Goal: Task Accomplishment & Management: Complete application form

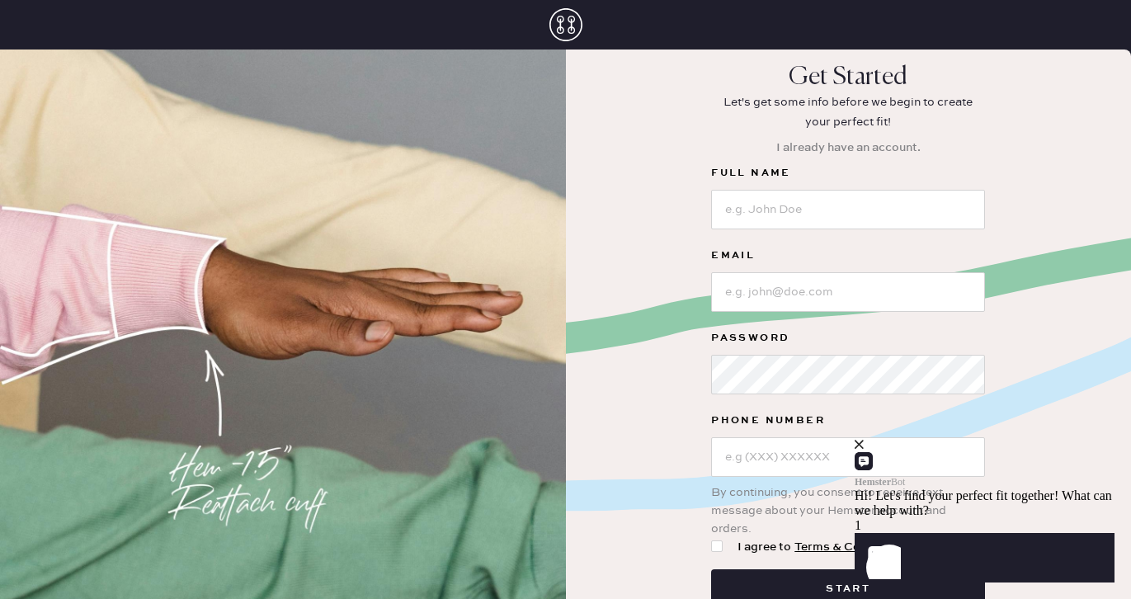
click at [563, 15] on icon at bounding box center [565, 24] width 33 height 33
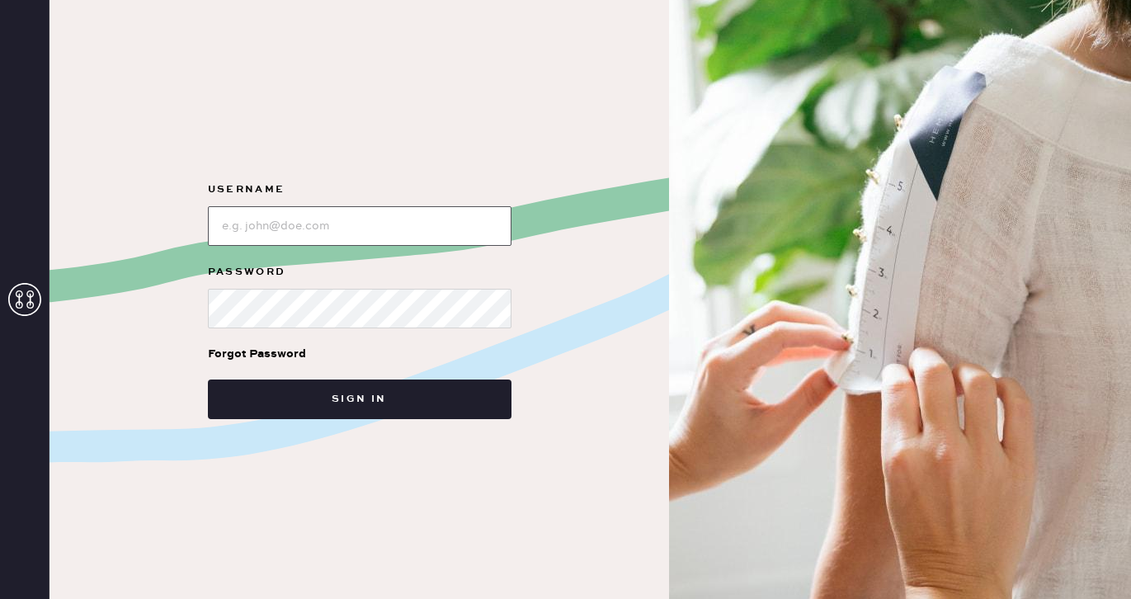
click at [325, 215] on input "loginName" at bounding box center [359, 226] width 303 height 40
type input "reformation+customerlove@hemster.co"
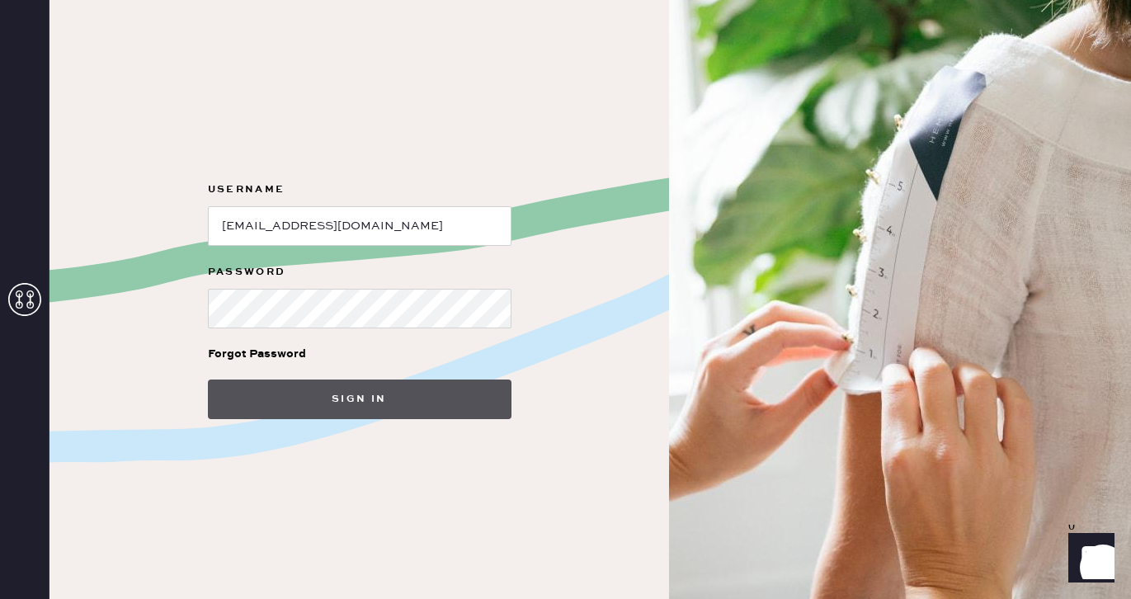
click at [374, 384] on button "Sign in" at bounding box center [359, 399] width 303 height 40
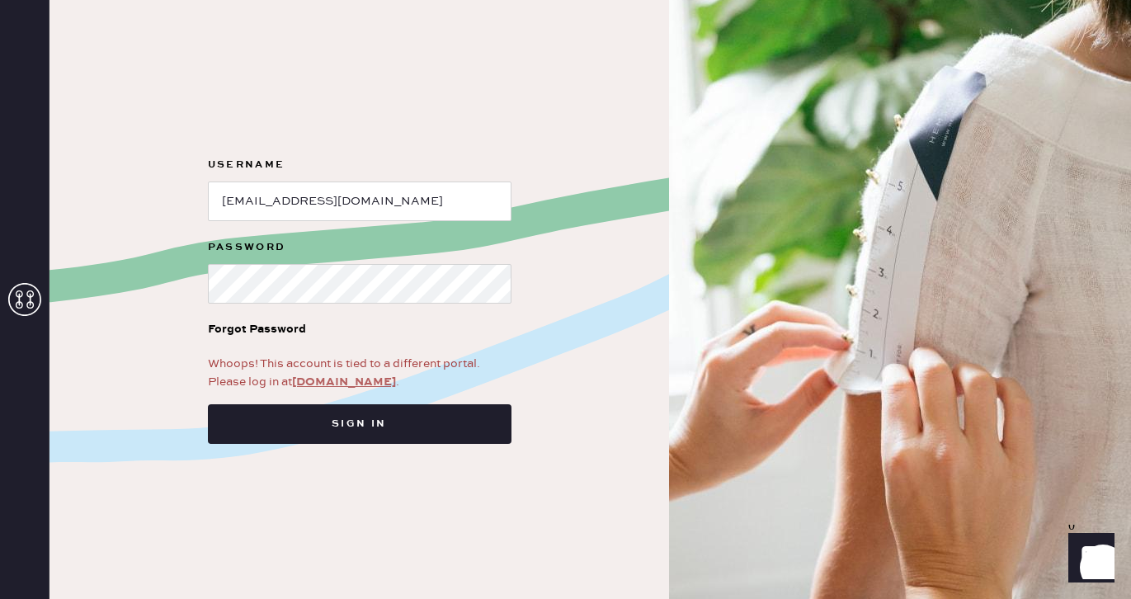
click at [344, 382] on link "app.hemster.co" at bounding box center [344, 381] width 104 height 15
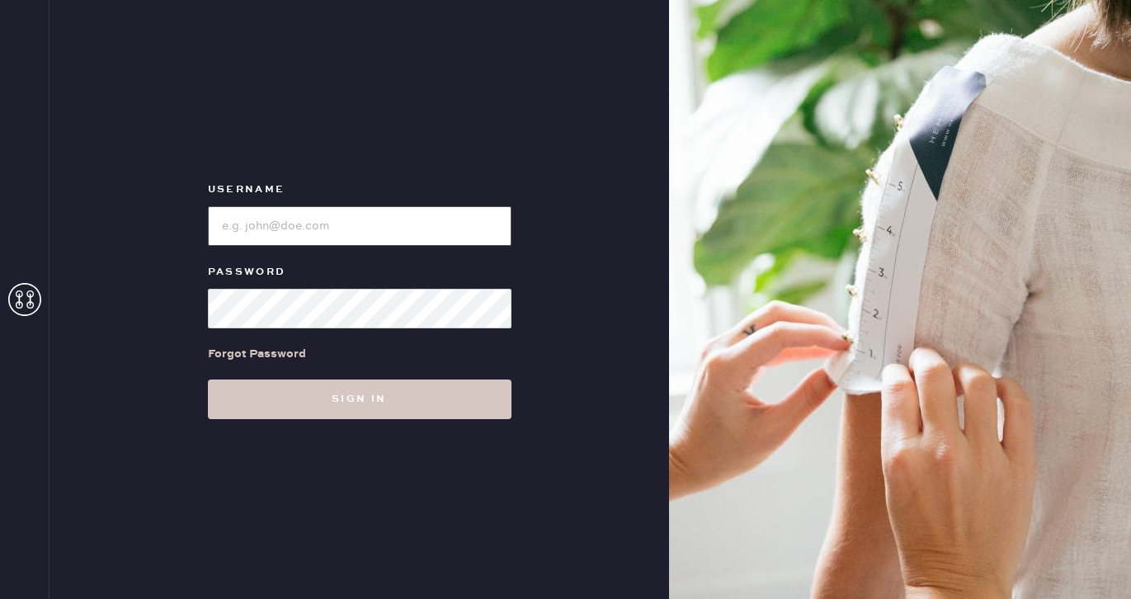
type input "reformation+customerlove@hemster.co"
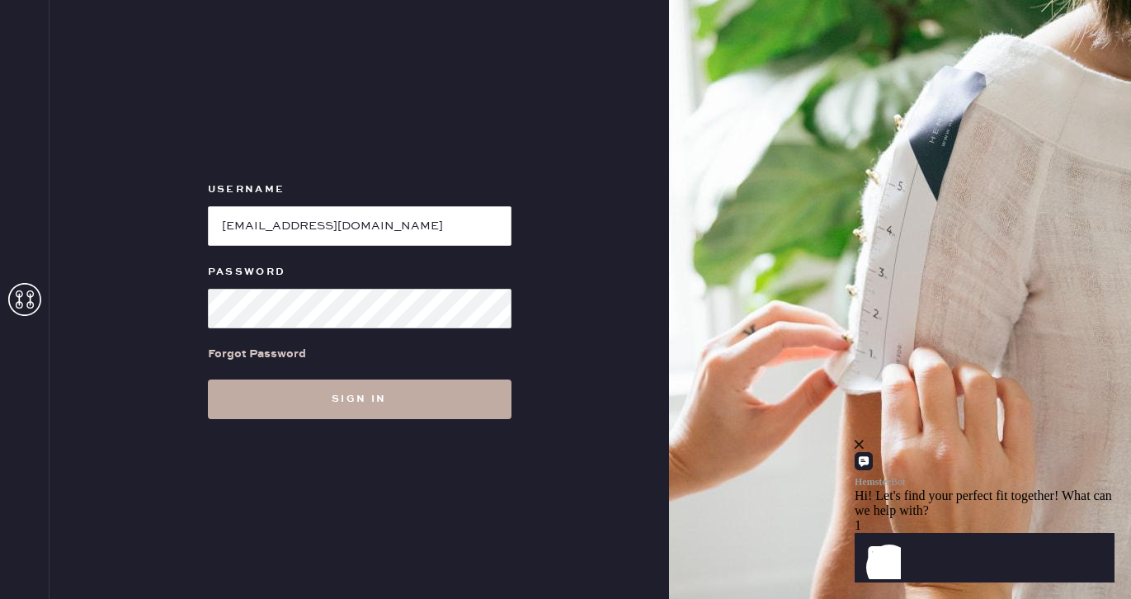
click at [276, 393] on button "Sign in" at bounding box center [359, 399] width 303 height 40
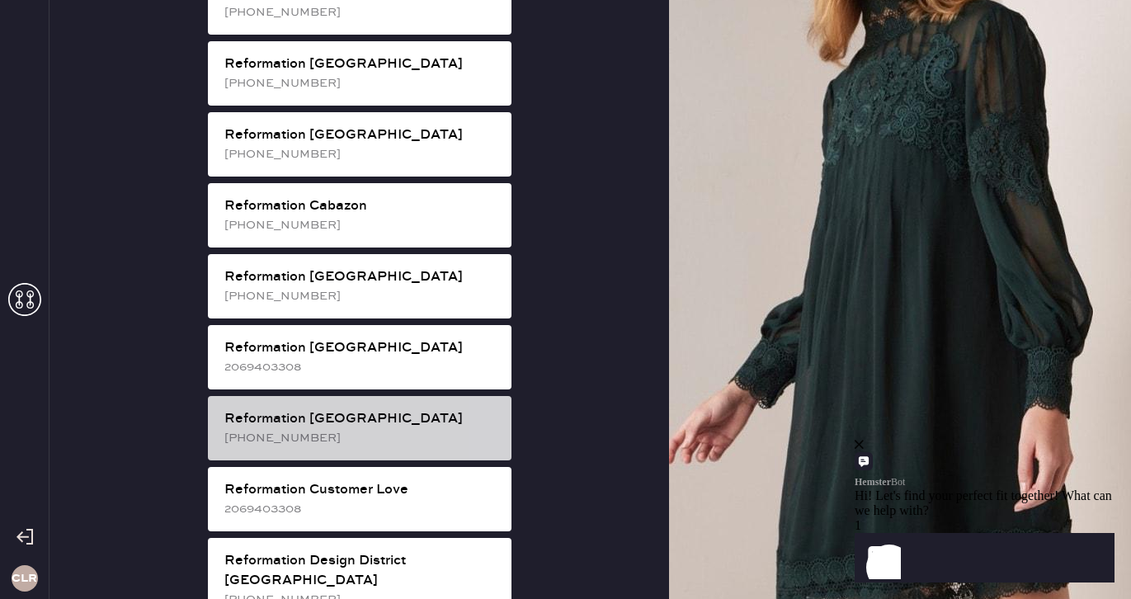
scroll to position [430, 0]
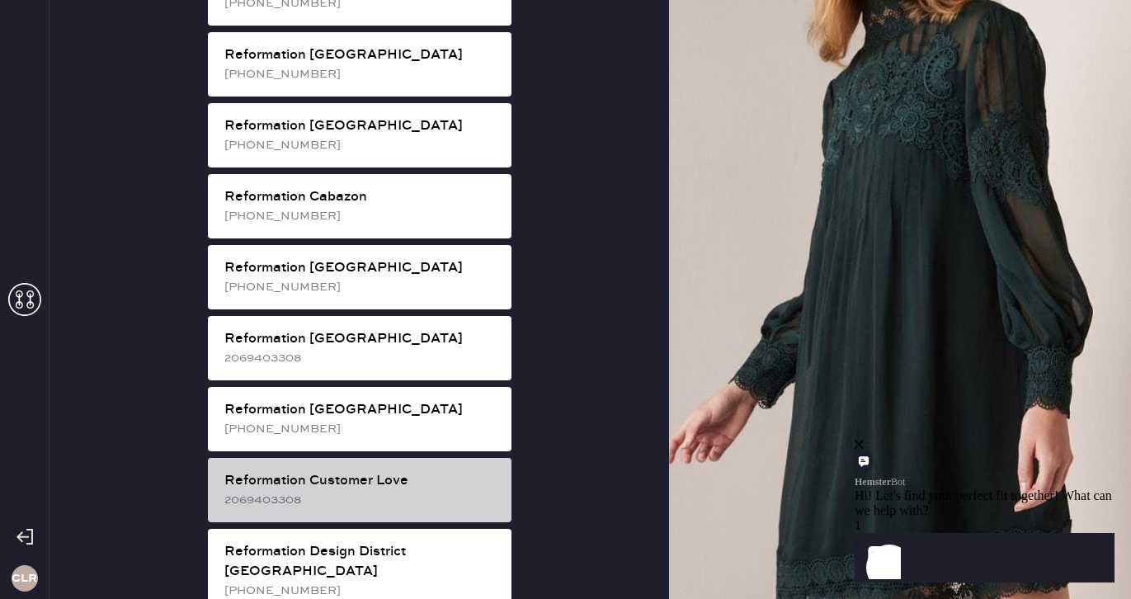
click at [392, 491] on div "2069403308" at bounding box center [361, 500] width 274 height 18
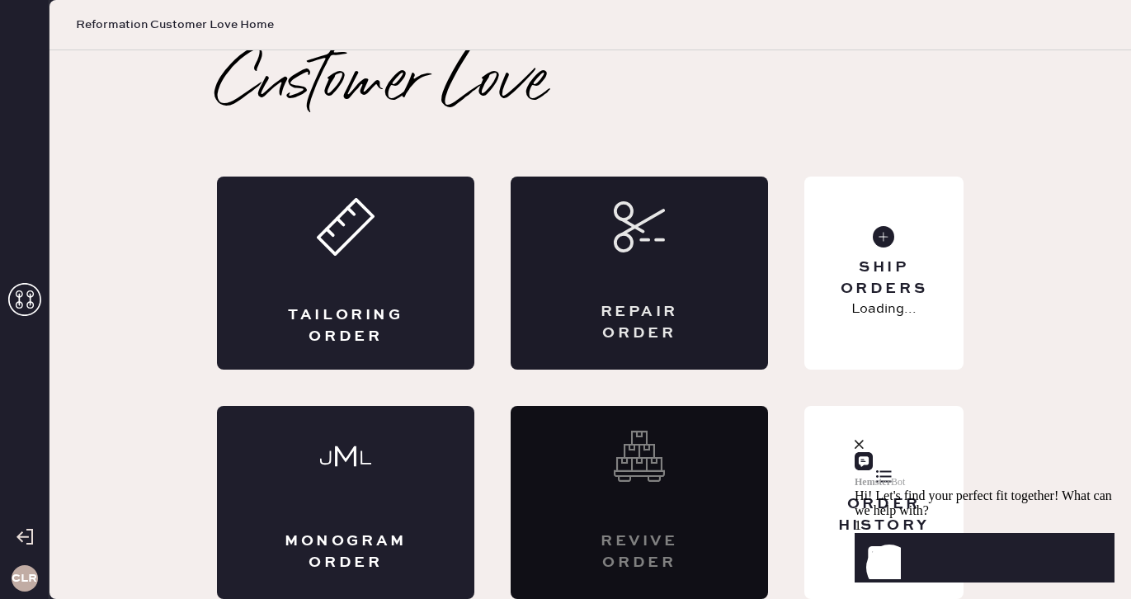
click at [702, 282] on div "Repair Order" at bounding box center [638, 272] width 257 height 193
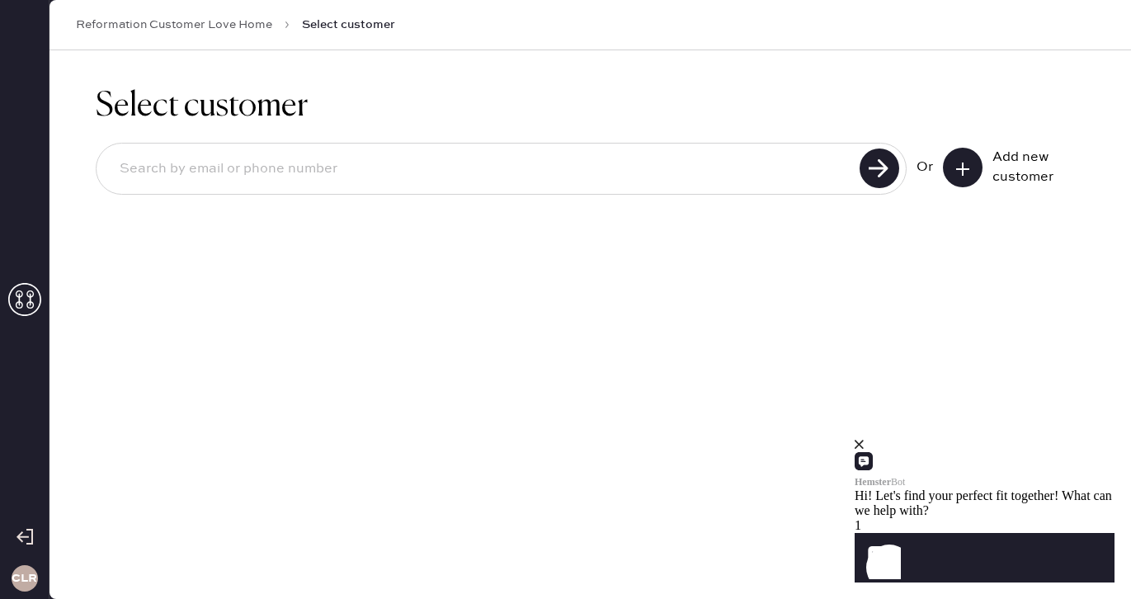
click at [759, 171] on input at bounding box center [480, 169] width 748 height 38
paste input "S26170897"
type input "S26170897"
drag, startPoint x: 211, startPoint y: 167, endPoint x: 90, endPoint y: 167, distance: 121.2
click at [90, 167] on div "Select customer S26170897 Or Add new customer" at bounding box center [589, 150] width 1081 height 200
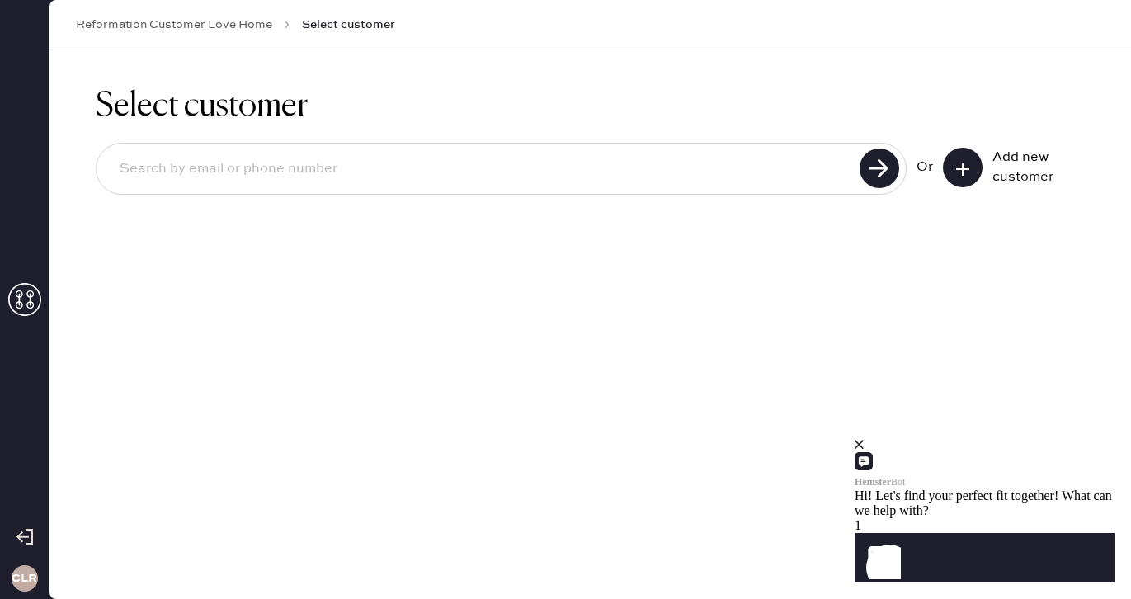
paste input "sydstein05@aol.com"
type input "sydstein05@aol.com"
click at [890, 167] on use at bounding box center [879, 168] width 40 height 40
click at [976, 172] on button at bounding box center [963, 168] width 40 height 40
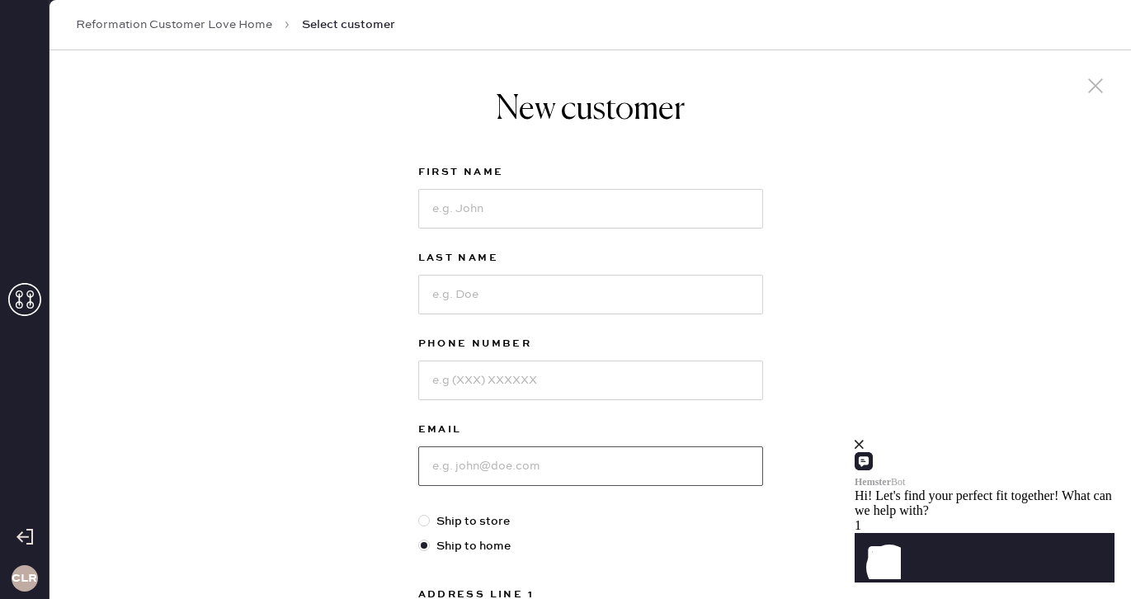
click at [466, 454] on input at bounding box center [590, 466] width 345 height 40
paste input "sydstein05@aol.com"
type input "sydstein05@aol.com"
click at [482, 207] on input at bounding box center [590, 209] width 345 height 40
paste input "Sydney Steinfeld"
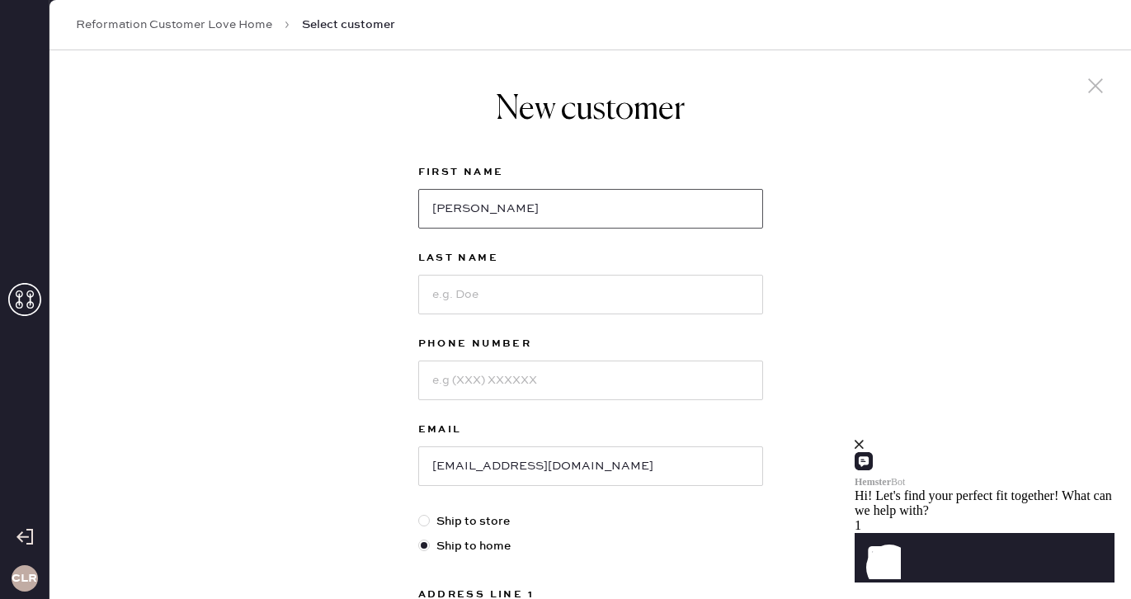
drag, startPoint x: 477, startPoint y: 207, endPoint x: 555, endPoint y: 207, distance: 78.3
click at [555, 207] on input "Sydney Steinfeld" at bounding box center [590, 209] width 345 height 40
type input "Sydney"
click at [506, 294] on input at bounding box center [590, 295] width 345 height 40
paste input "Steinfeld"
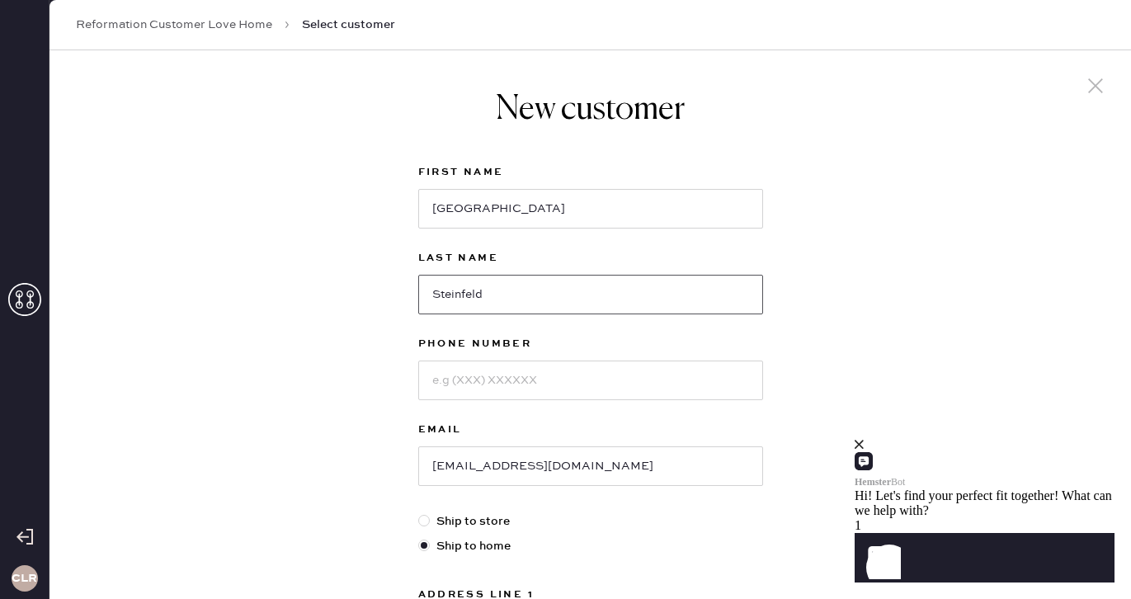
type input "Steinfeld"
click at [513, 382] on input at bounding box center [590, 380] width 345 height 40
paste input "631-626-9615"
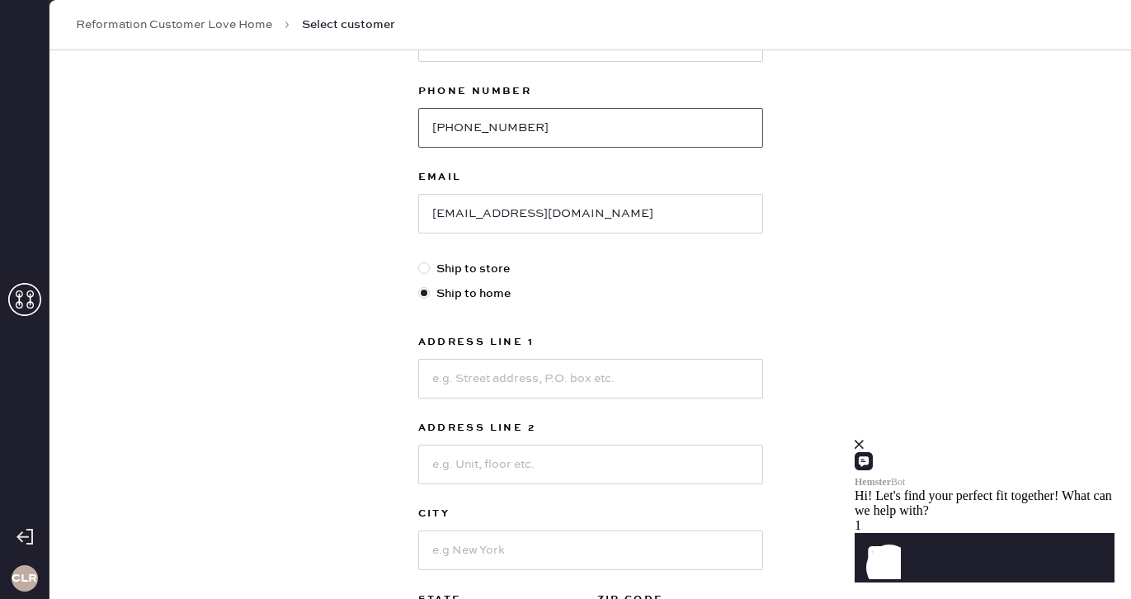
type input "631-626-9615"
click at [476, 385] on input at bounding box center [590, 379] width 345 height 40
paste input "1115 SW 9th Ave"
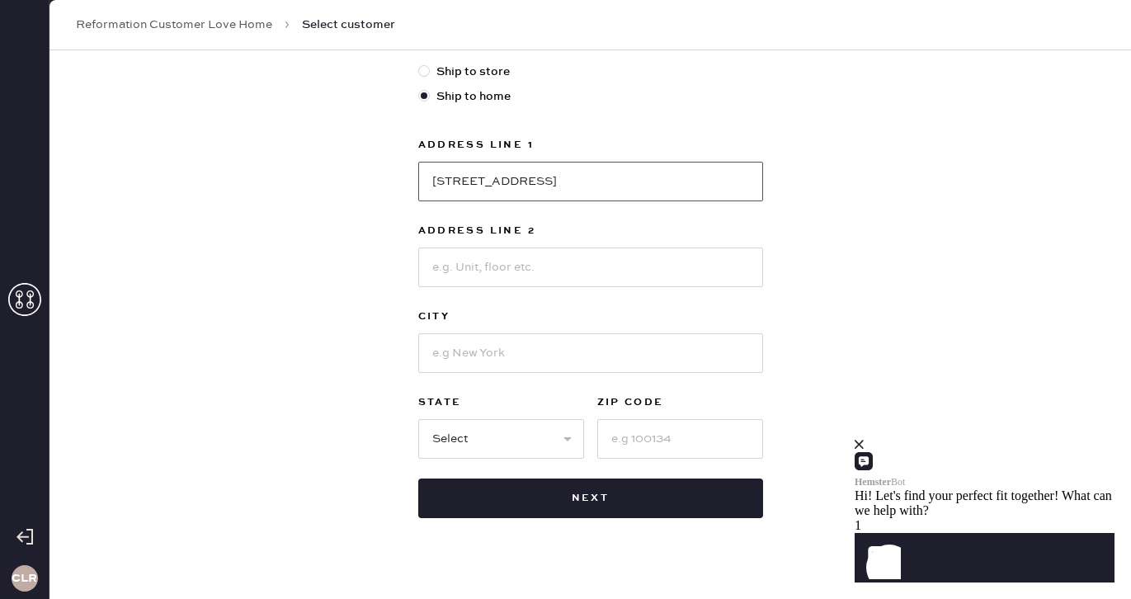
scroll to position [449, 0]
type input "1115 SW 9th Ave"
click at [457, 369] on input at bounding box center [590, 354] width 345 height 40
type input "Gainesville"
click at [623, 435] on input at bounding box center [680, 440] width 166 height 40
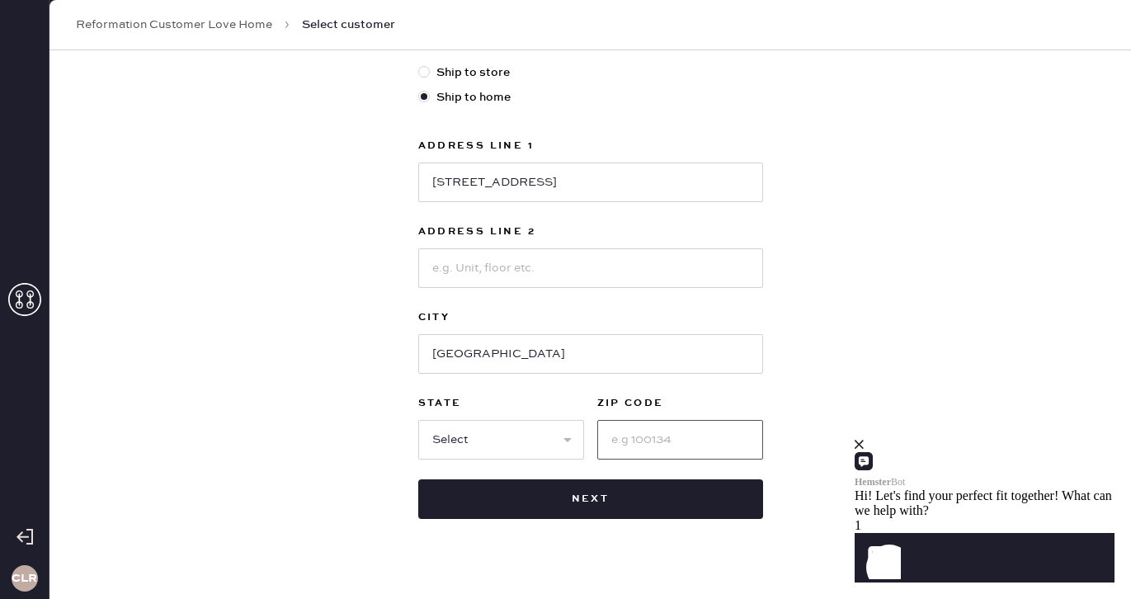
paste input "32601"
type input "32601"
click at [475, 435] on select "Select AK AL AR AZ CA CO CT DC DE FL GA HI IA ID IL IN KS KY LA MA MD ME MI MN …" at bounding box center [501, 440] width 166 height 40
select select "FL"
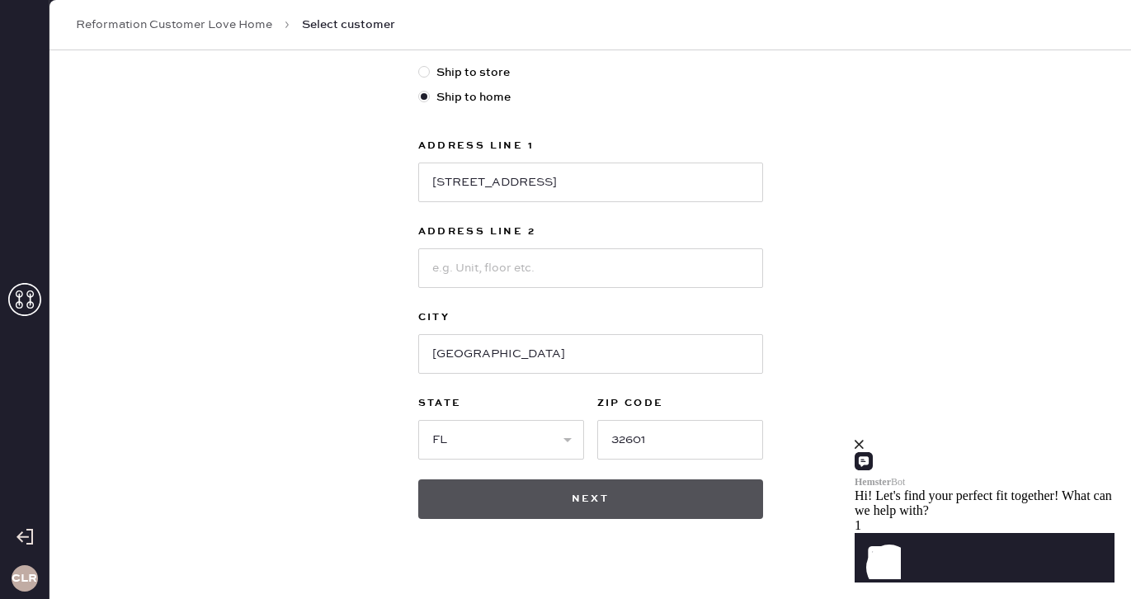
click at [571, 498] on button "Next" at bounding box center [590, 499] width 345 height 40
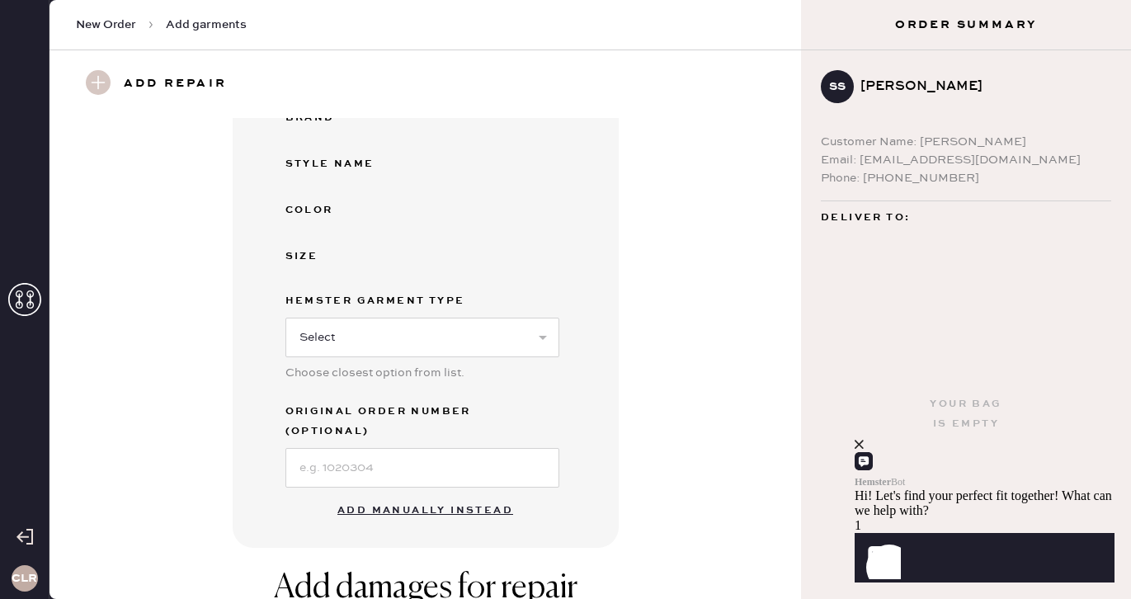
scroll to position [307, 0]
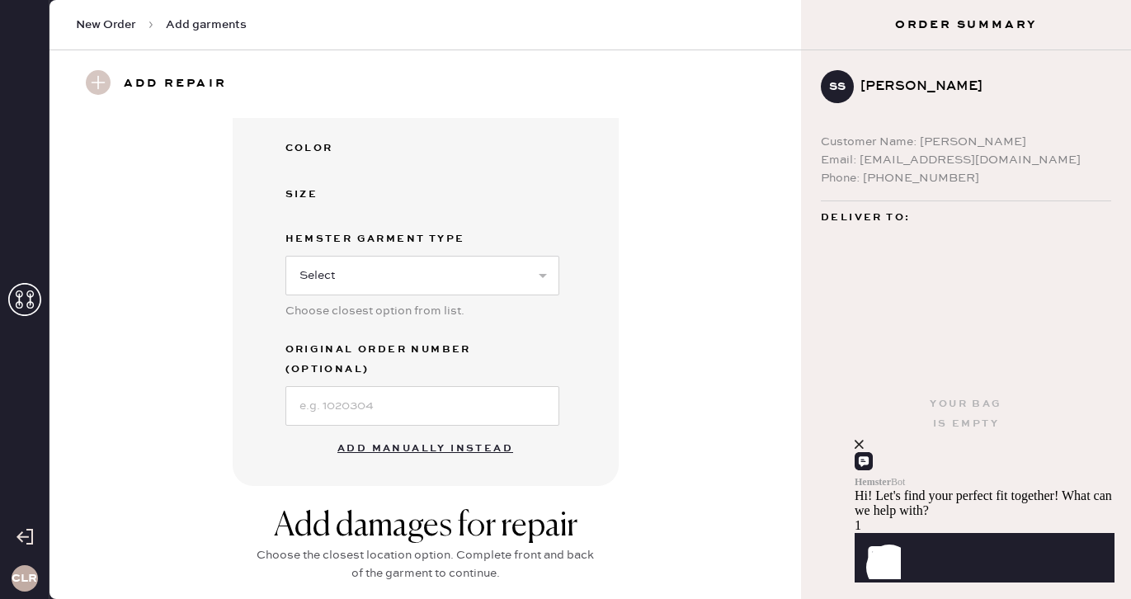
click at [392, 432] on button "Add manually instead" at bounding box center [424, 448] width 195 height 33
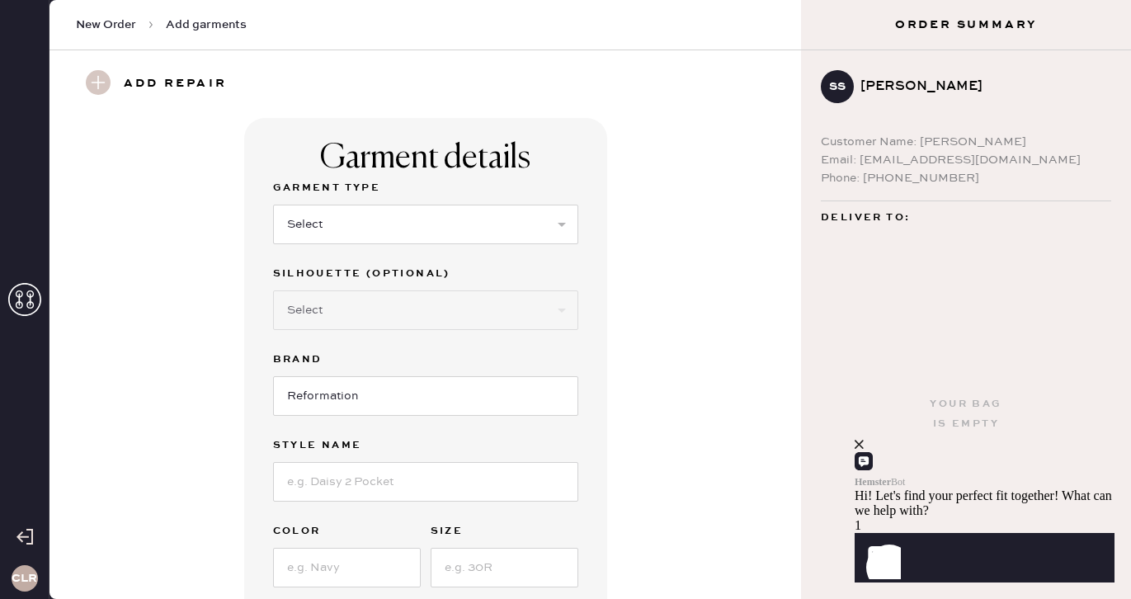
scroll to position [368, 0]
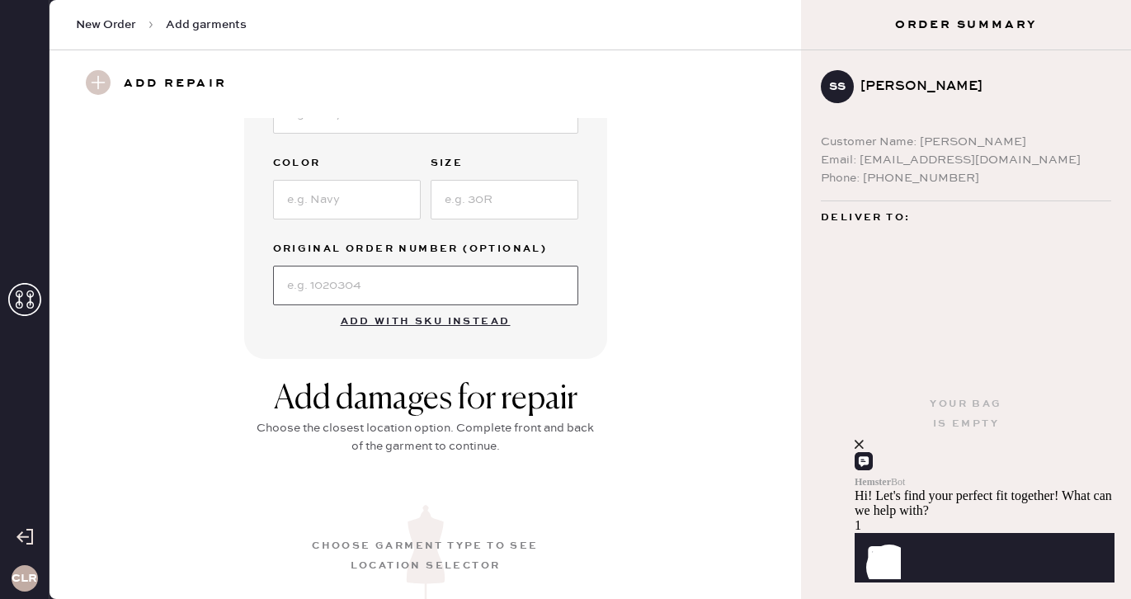
click at [386, 281] on input at bounding box center [425, 286] width 305 height 40
paste input "S26170897"
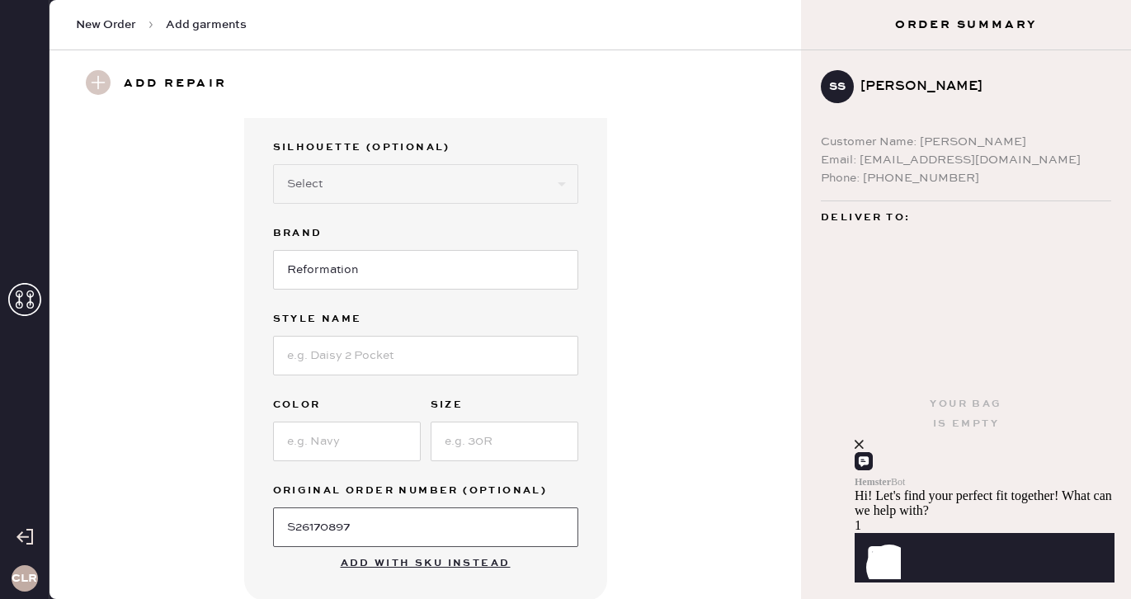
scroll to position [73, 0]
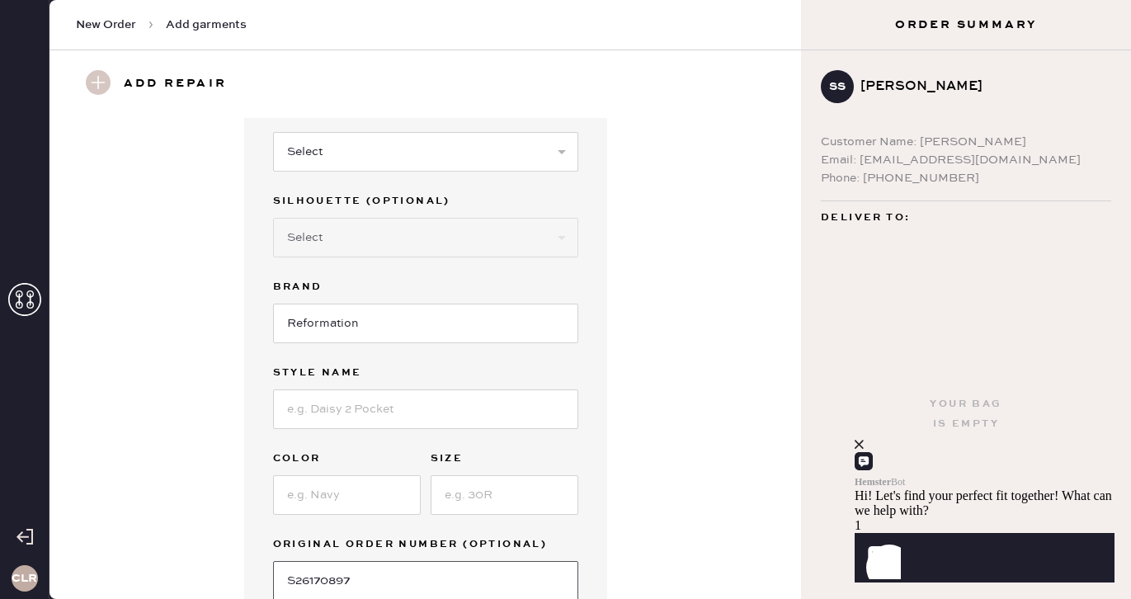
type input "S26170897"
click at [408, 156] on select "Select Basic Skirt Jeans Leggings Pants Shorts Basic Sleeved Dress Basic Sleeve…" at bounding box center [425, 152] width 305 height 40
select select "31"
click at [366, 412] on input at bounding box center [425, 409] width 305 height 40
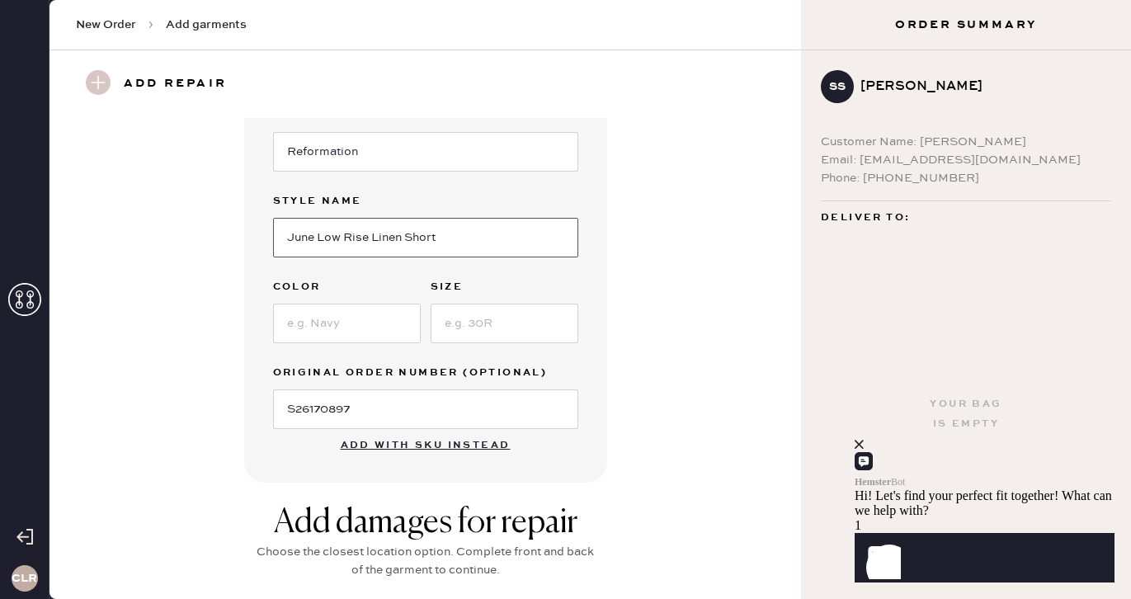
scroll to position [248, 0]
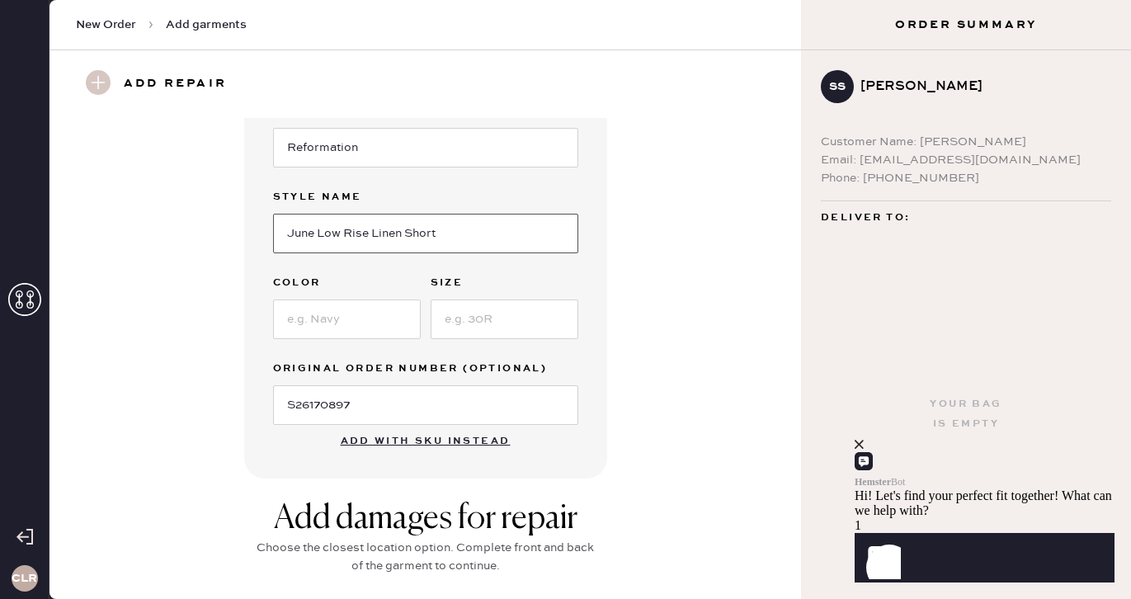
type input "June Low Rise Linen Short"
click at [322, 313] on input at bounding box center [347, 319] width 148 height 40
type input "White"
click at [513, 324] on input at bounding box center [504, 319] width 148 height 40
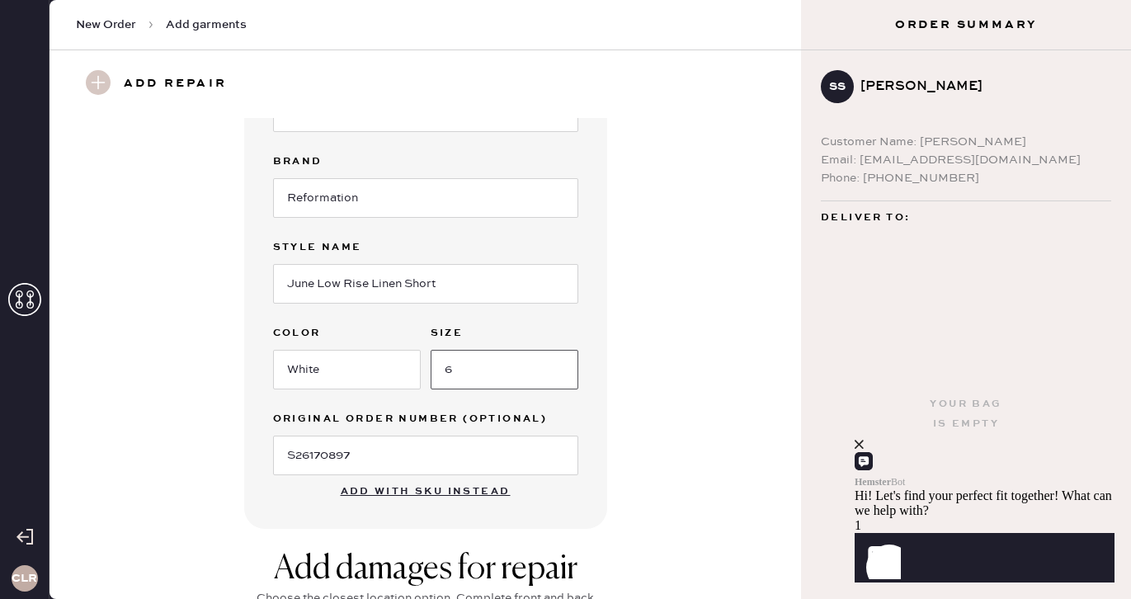
scroll to position [0, 0]
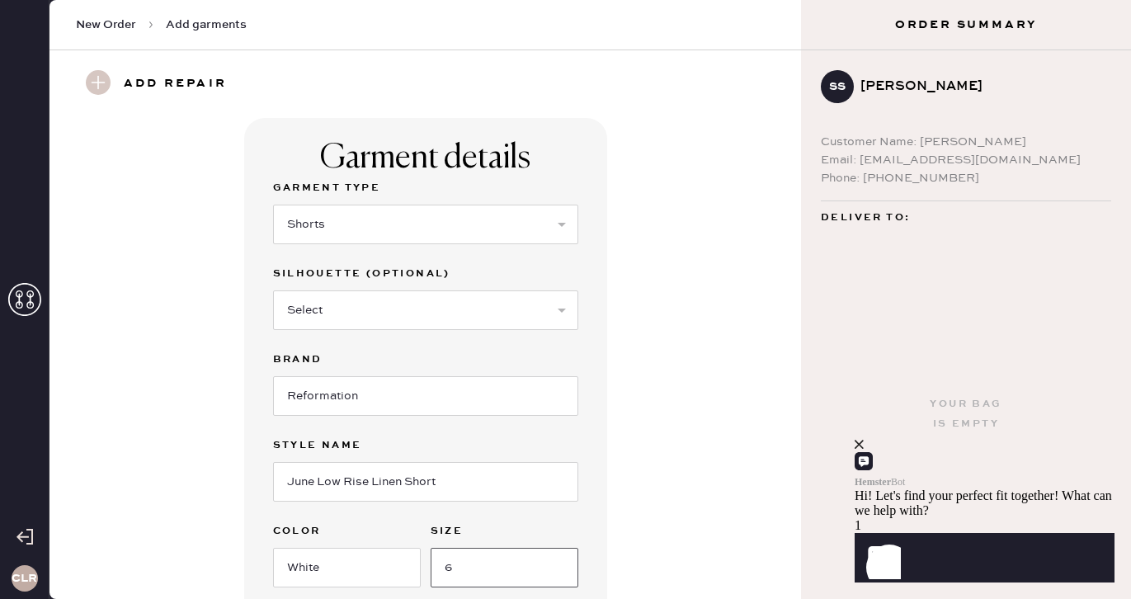
type input "6"
click at [446, 290] on select "Select Other" at bounding box center [425, 310] width 305 height 40
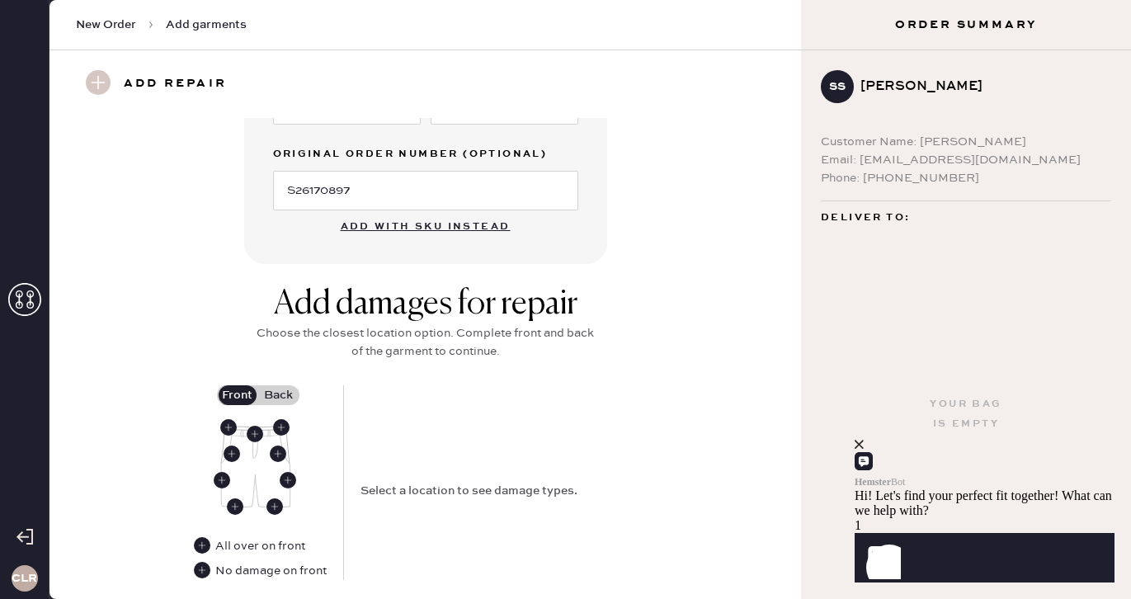
scroll to position [616, 0]
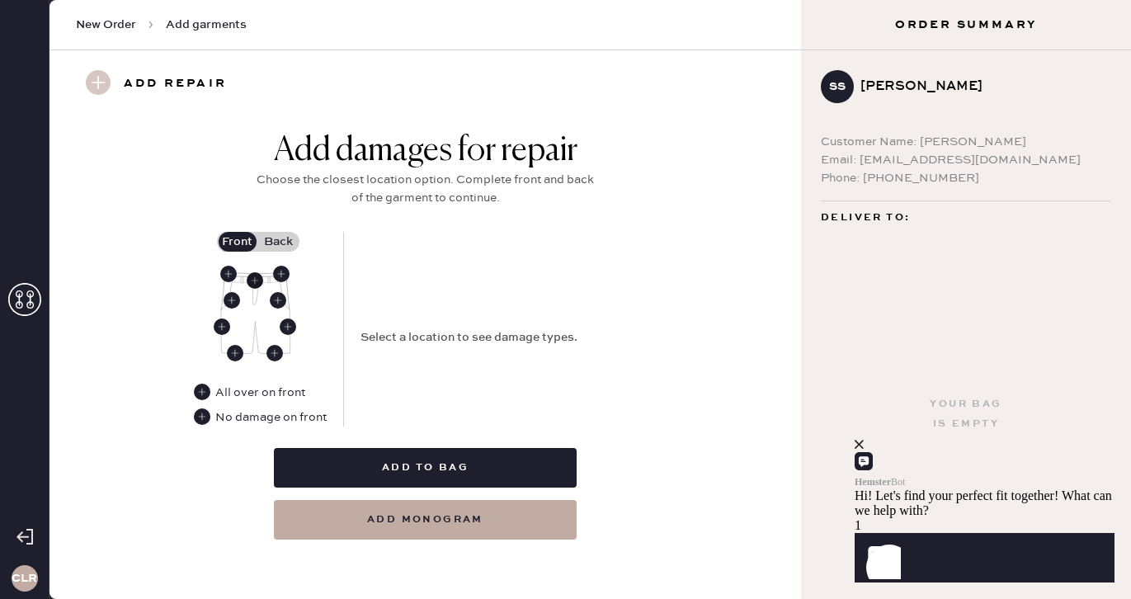
click at [258, 275] on use at bounding box center [255, 280] width 16 height 16
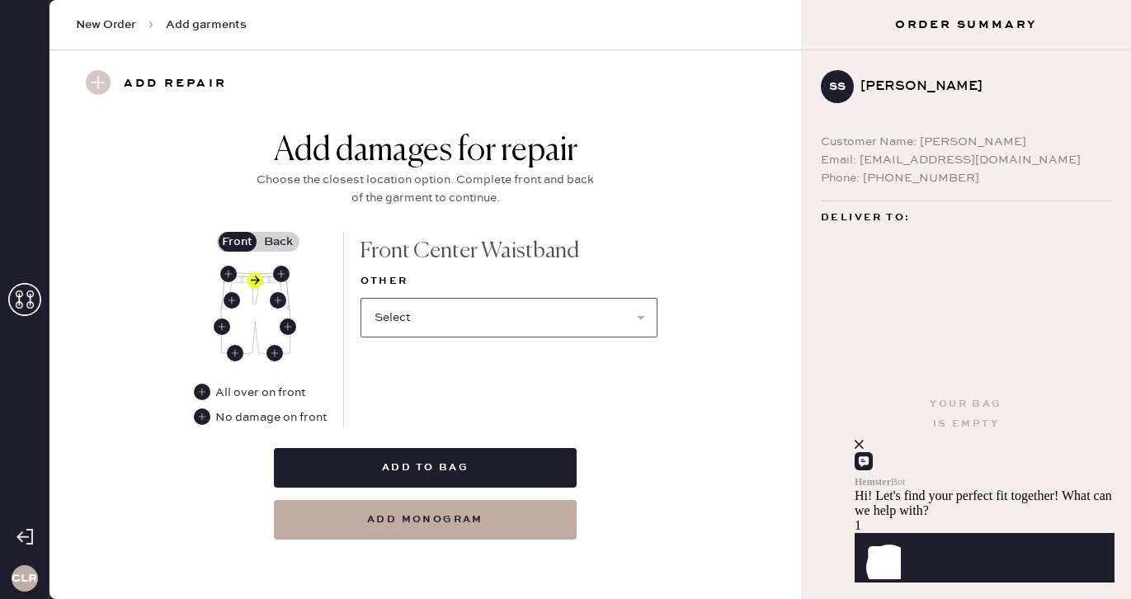
click at [457, 314] on select "Select Broken / Ripped Hem Broken Beads Broken Belt Loop Broken Button Broken E…" at bounding box center [508, 318] width 297 height 40
select select "1322"
select select
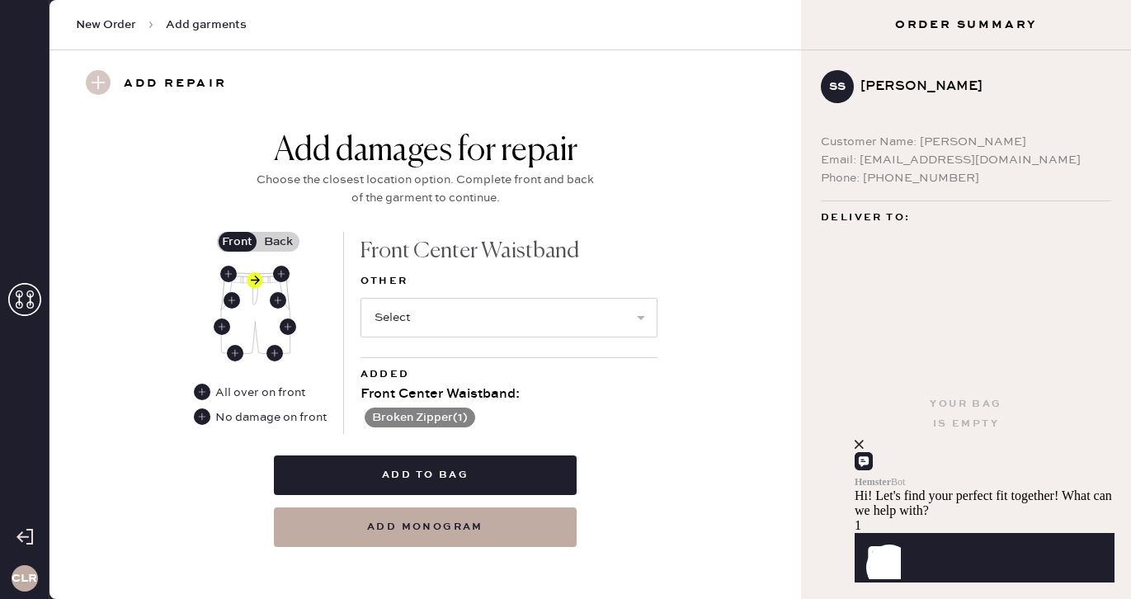
click at [284, 239] on label "Back" at bounding box center [278, 242] width 41 height 20
click at [279, 242] on input "Back" at bounding box center [279, 242] width 0 height 0
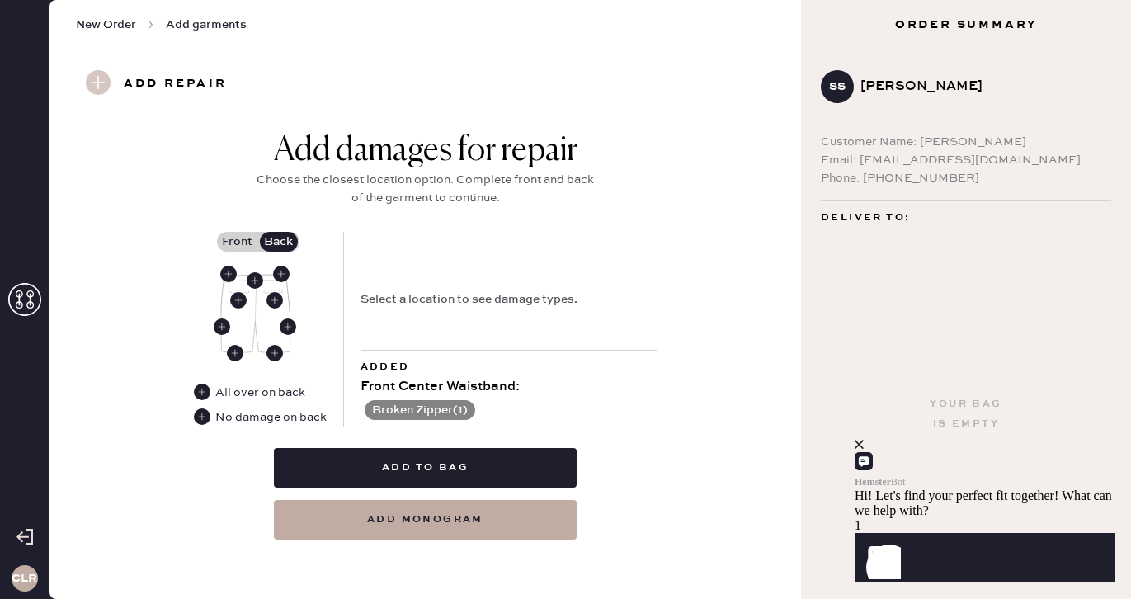
click at [261, 425] on div "No damage on back" at bounding box center [270, 417] width 111 height 18
click at [250, 416] on div "No damage on back" at bounding box center [270, 417] width 111 height 18
click at [195, 416] on use at bounding box center [202, 416] width 16 height 16
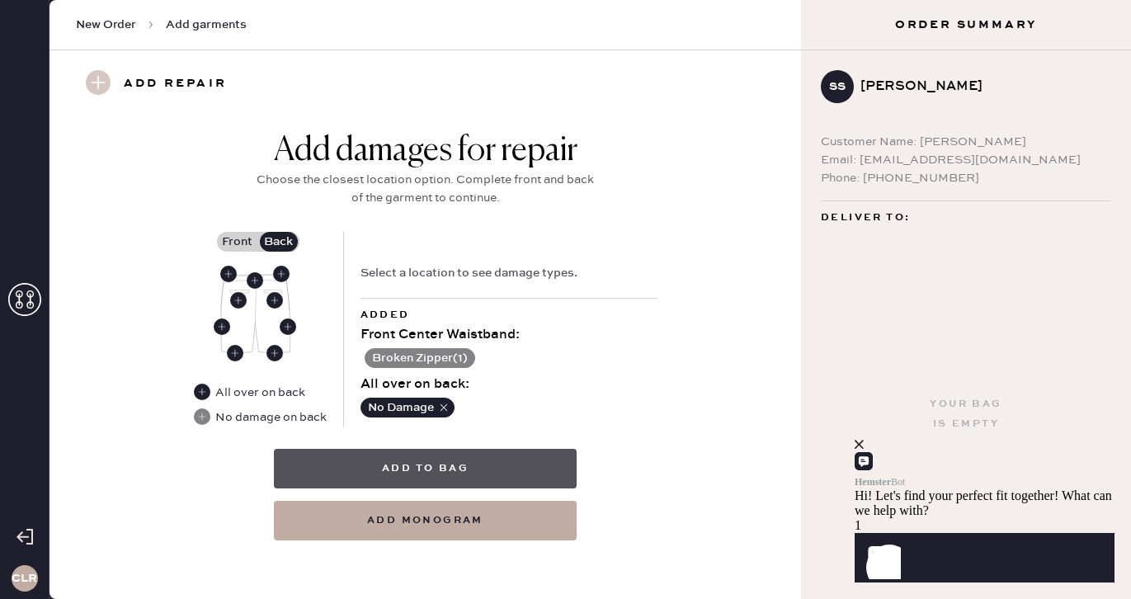
click at [429, 466] on button "Add to bag" at bounding box center [425, 469] width 303 height 40
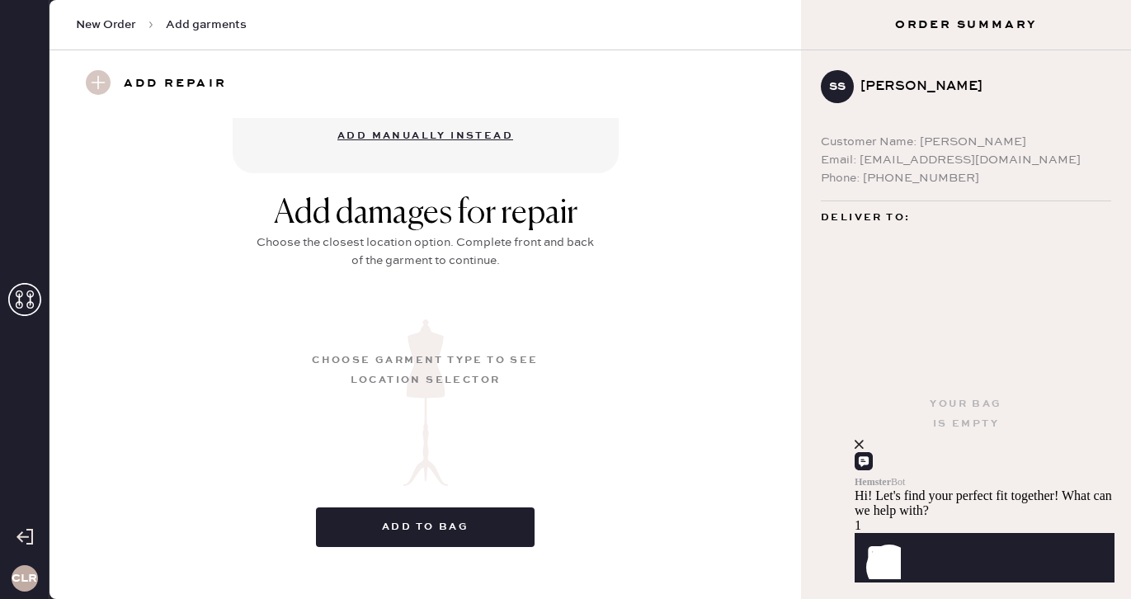
scroll to position [213, 0]
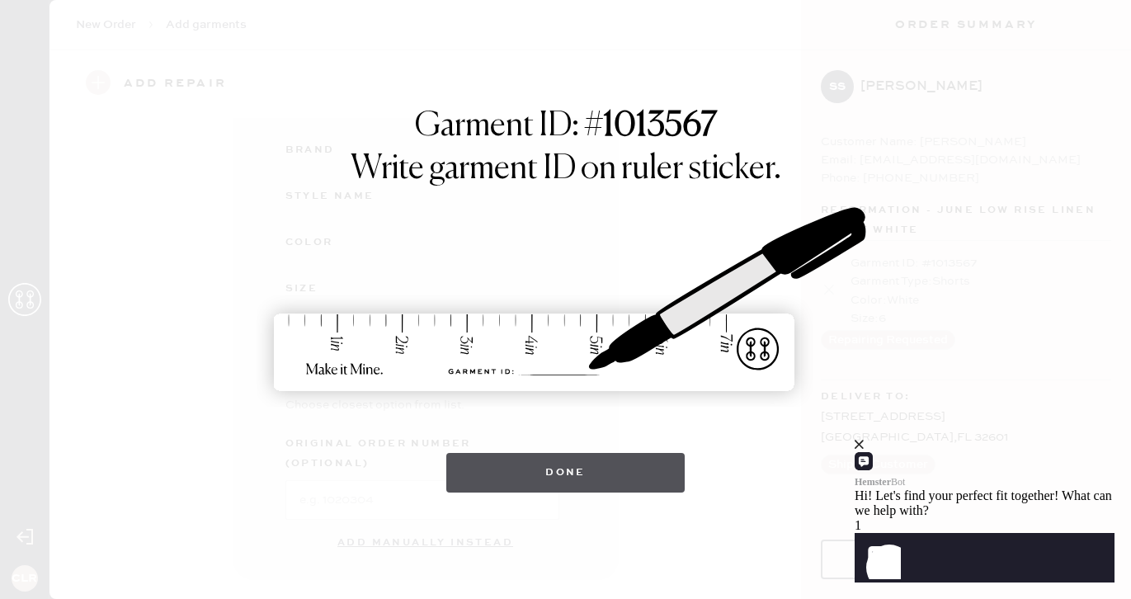
click at [543, 477] on button "Done" at bounding box center [565, 473] width 238 height 40
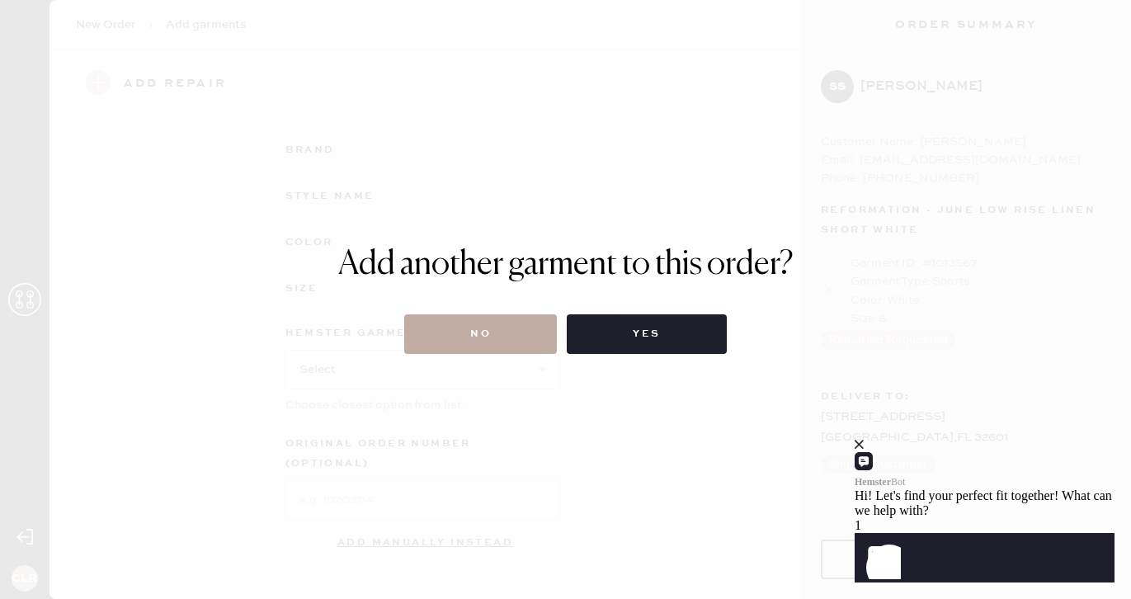
click at [513, 336] on button "No" at bounding box center [480, 334] width 153 height 40
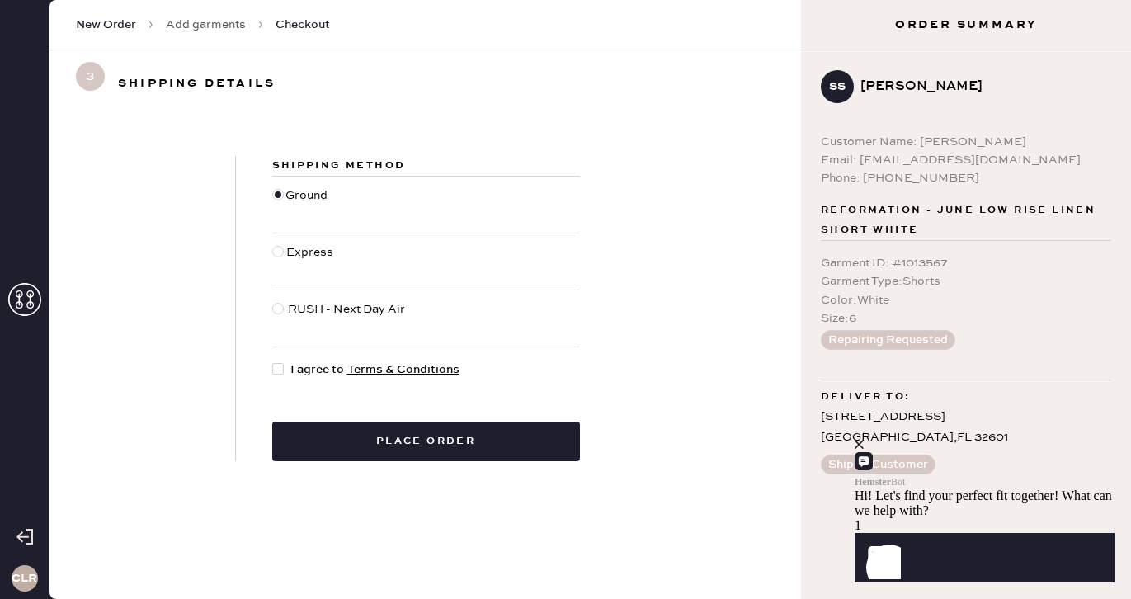
click at [274, 380] on div "Shipping Method Ground Express RUSH - Next Day Air I agree to Terms & Condition…" at bounding box center [426, 308] width 380 height 305
click at [275, 368] on div at bounding box center [278, 369] width 12 height 12
click at [273, 361] on input "I agree to Terms & Conditions" at bounding box center [272, 360] width 1 height 1
checkbox input "true"
click at [330, 407] on div "Shipping Method Ground Express RUSH - Next Day Air I agree to Terms & Condition…" at bounding box center [426, 308] width 380 height 305
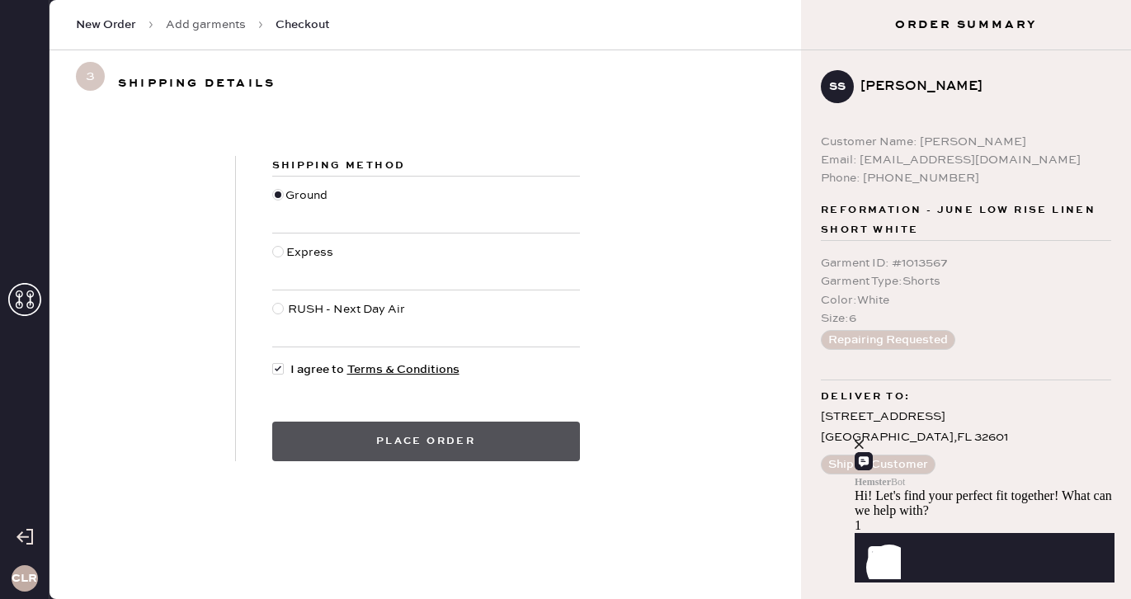
click at [352, 442] on button "Place order" at bounding box center [426, 441] width 308 height 40
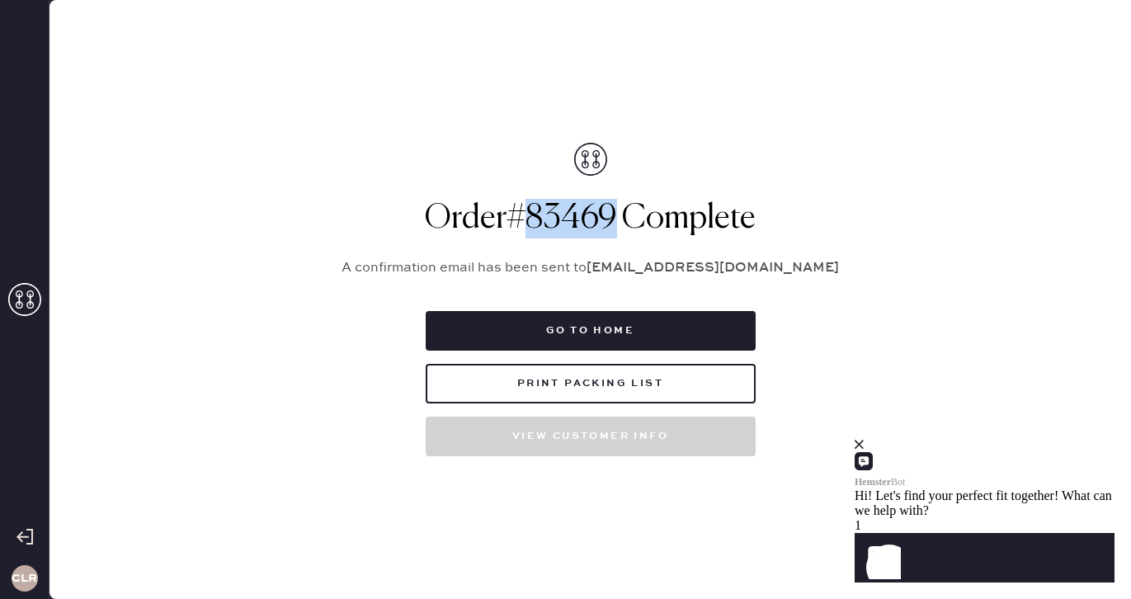
drag, startPoint x: 510, startPoint y: 221, endPoint x: 614, endPoint y: 221, distance: 103.1
click at [614, 221] on h1 "Order # 83469 Complete" at bounding box center [590, 219] width 536 height 40
copy h1 "# 83469"
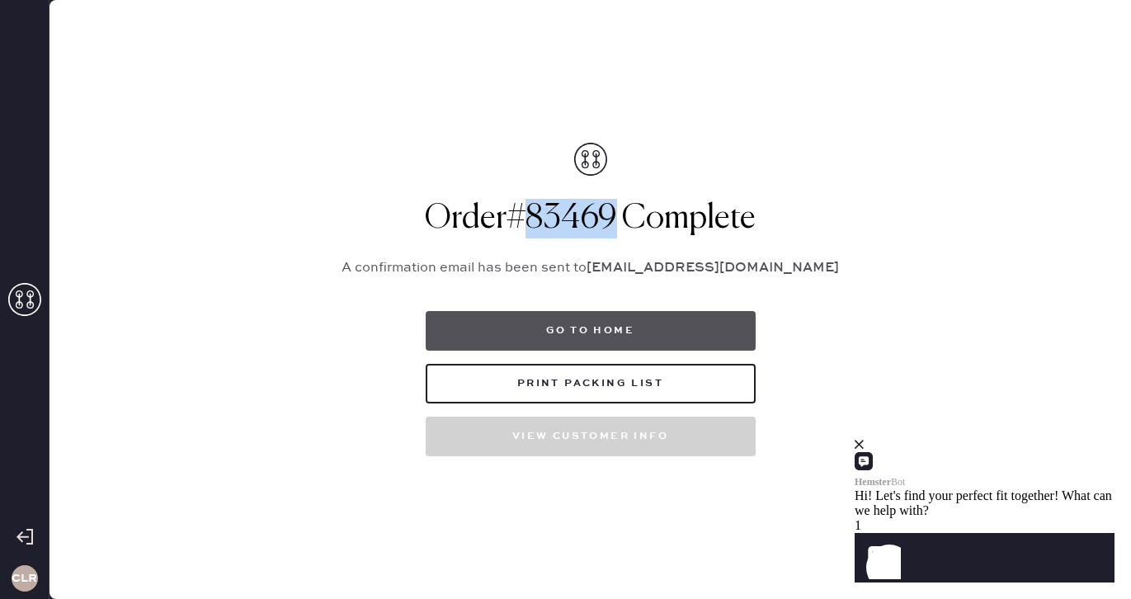
click at [627, 329] on button "Go to home" at bounding box center [591, 331] width 330 height 40
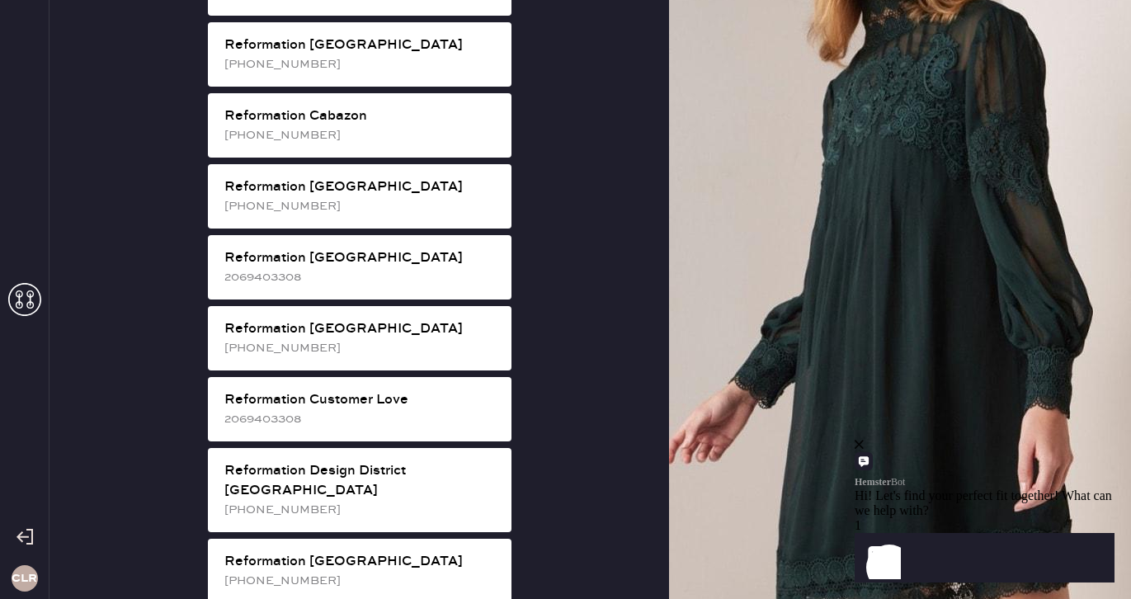
scroll to position [511, 0]
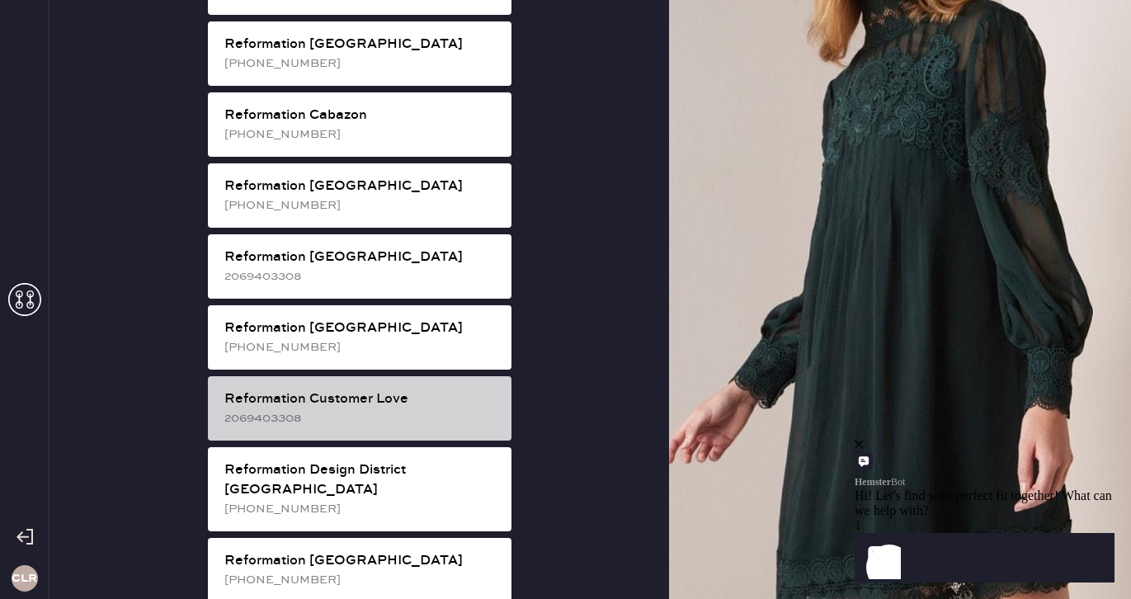
click at [418, 409] on div "2069403308" at bounding box center [361, 418] width 274 height 18
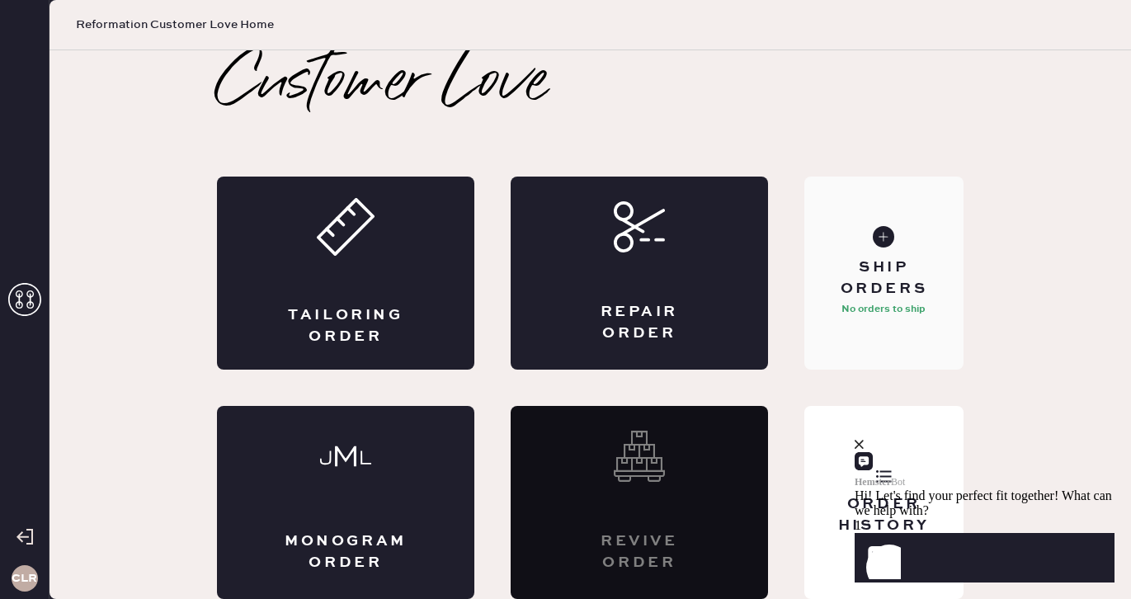
click at [903, 274] on div "Ship Orders" at bounding box center [883, 277] width 133 height 41
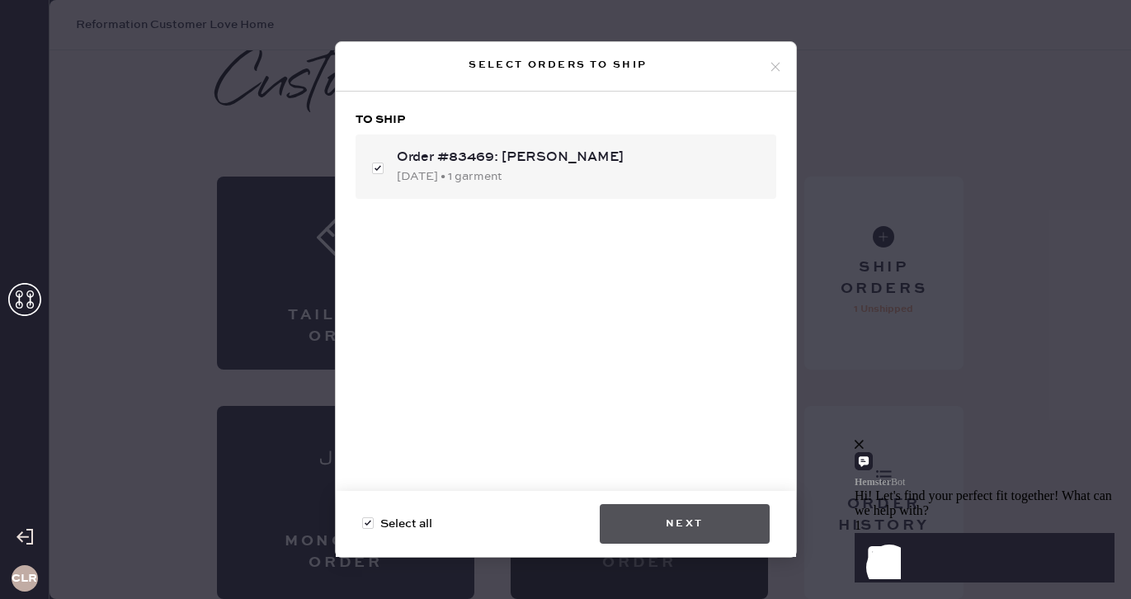
click at [685, 532] on button "Next" at bounding box center [685, 524] width 170 height 40
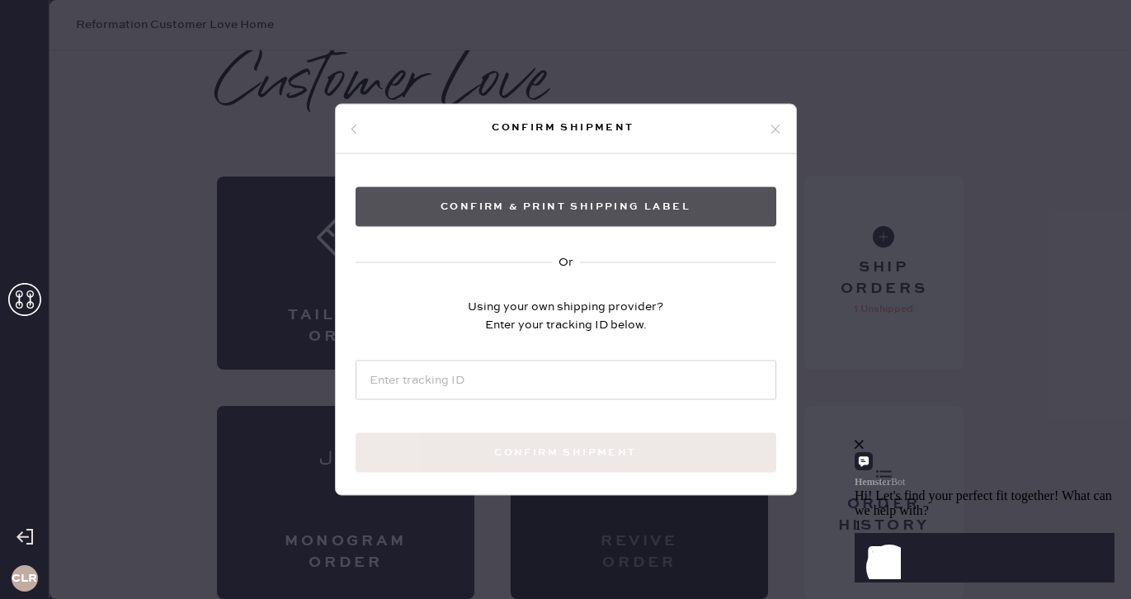
click at [609, 219] on button "Confirm & Print shipping label" at bounding box center [565, 207] width 421 height 40
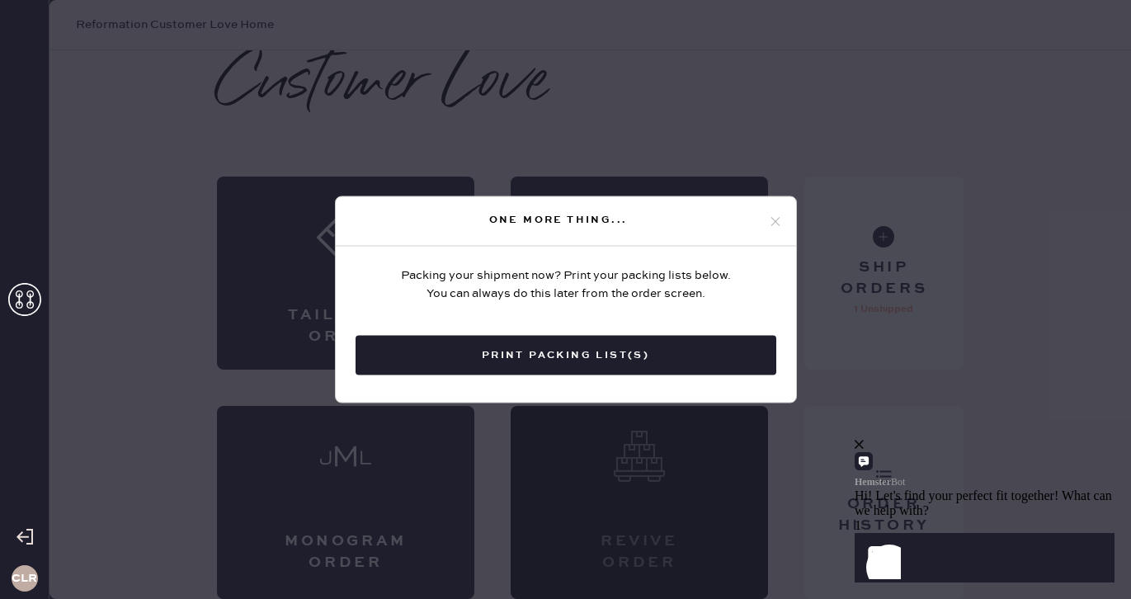
click at [995, 233] on div "One more thing... Packing your shipment now? Print your packing lists below. Yo…" at bounding box center [565, 299] width 1131 height 599
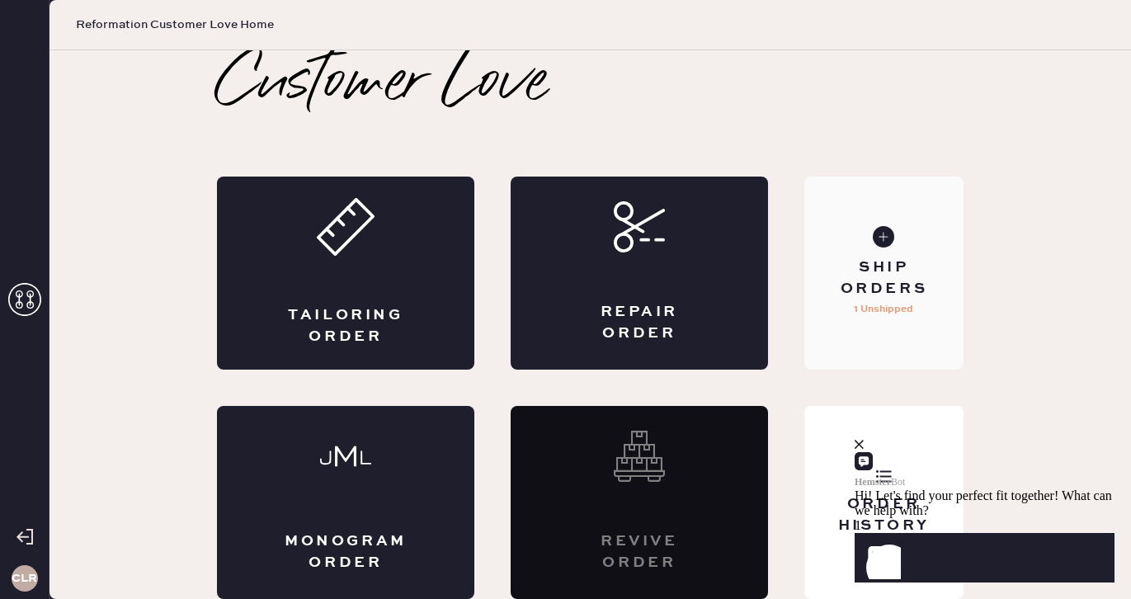
click at [817, 272] on div "Ship Orders" at bounding box center [883, 277] width 133 height 41
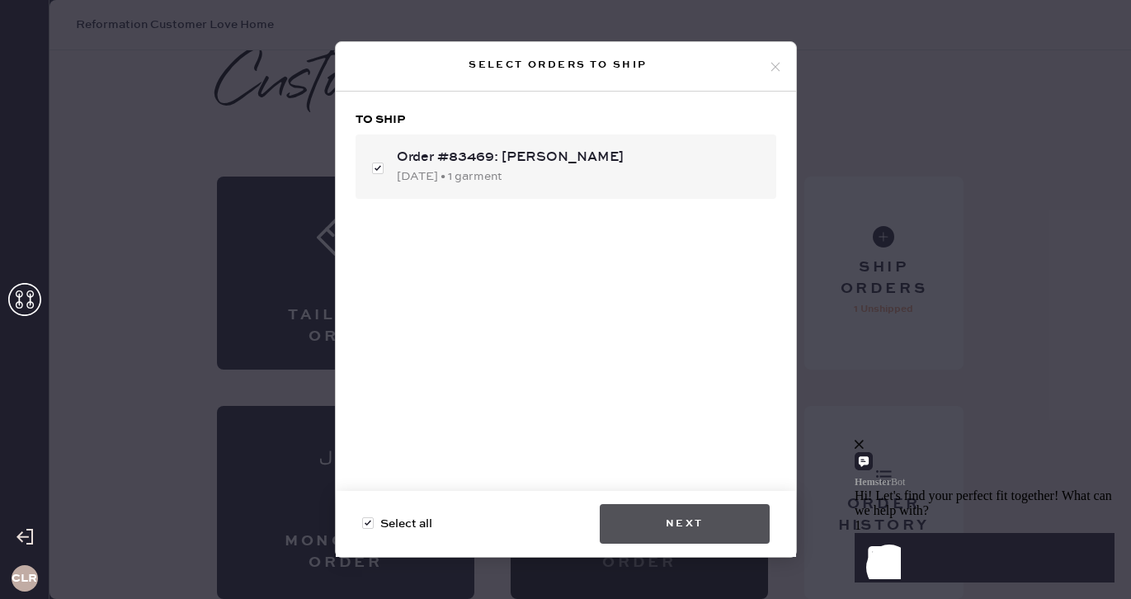
click at [717, 517] on button "Next" at bounding box center [685, 524] width 170 height 40
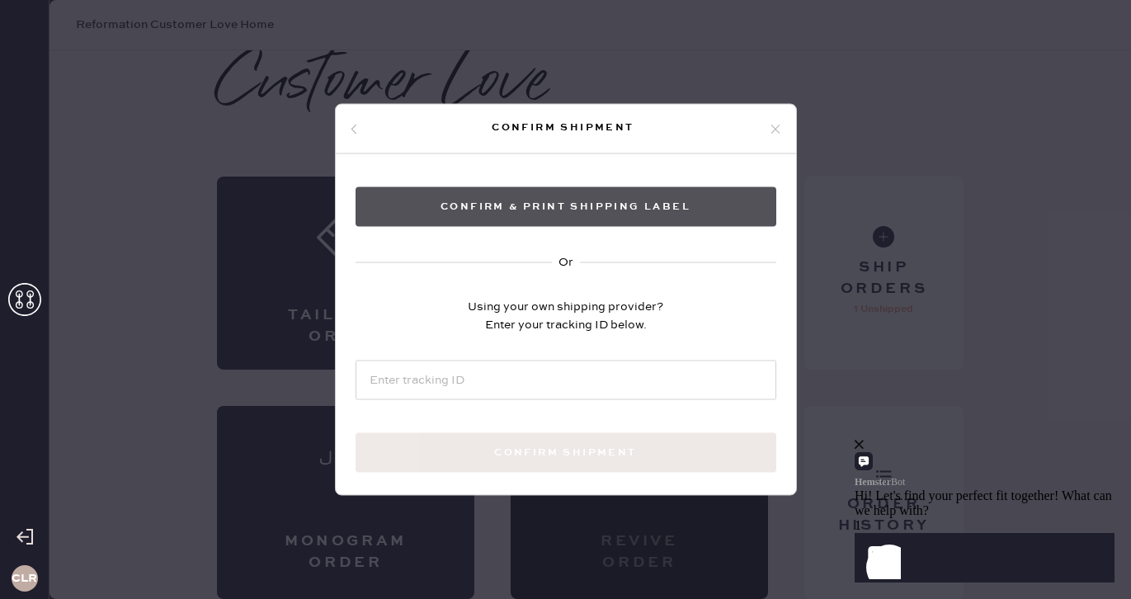
click at [651, 216] on button "Confirm & Print shipping label" at bounding box center [565, 207] width 421 height 40
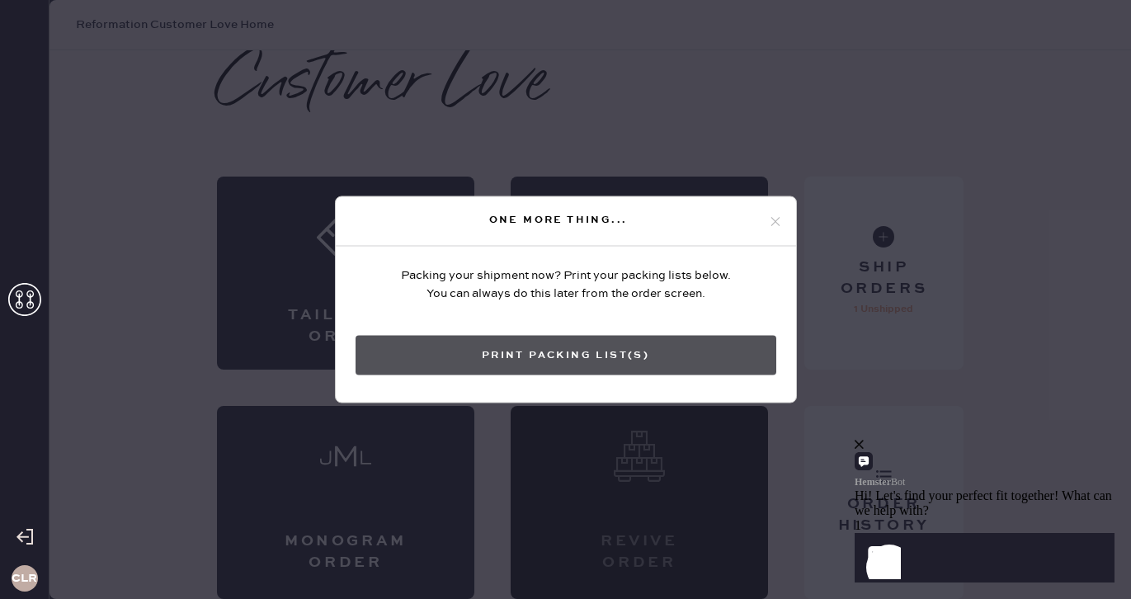
click at [642, 364] on button "Print Packing List(s)" at bounding box center [565, 356] width 421 height 40
